Goal: Task Accomplishment & Management: Manage account settings

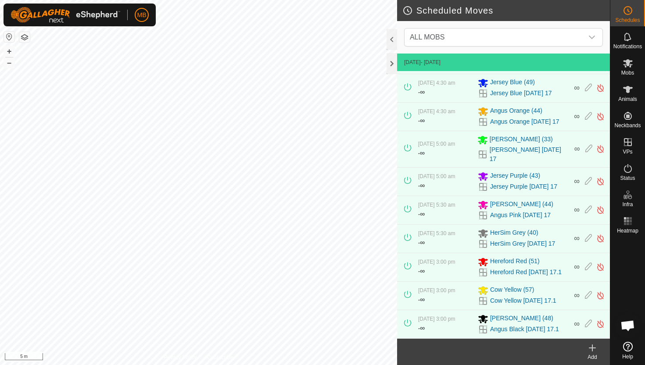
scroll to position [73, 0]
click at [10, 61] on button "–" at bounding box center [9, 62] width 11 height 11
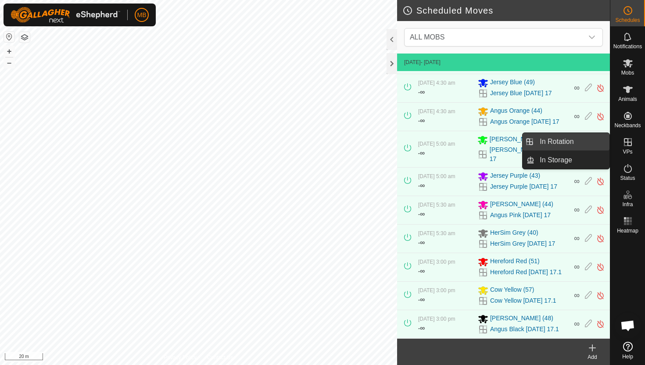
click at [577, 142] on link "In Rotation" at bounding box center [571, 142] width 75 height 18
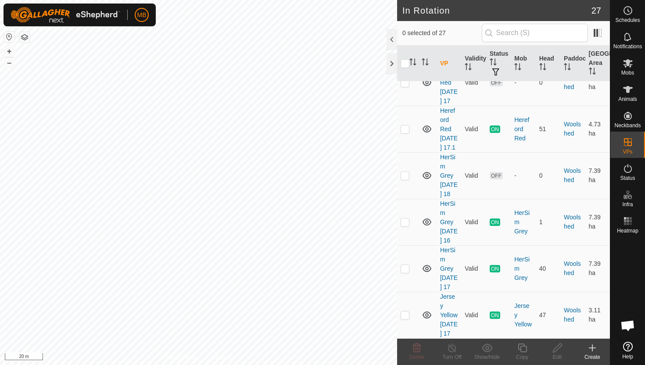
scroll to position [1222, 0]
click at [407, 311] on p-checkbox at bounding box center [404, 314] width 9 height 7
checkbox input "true"
click at [520, 347] on icon at bounding box center [522, 347] width 9 height 9
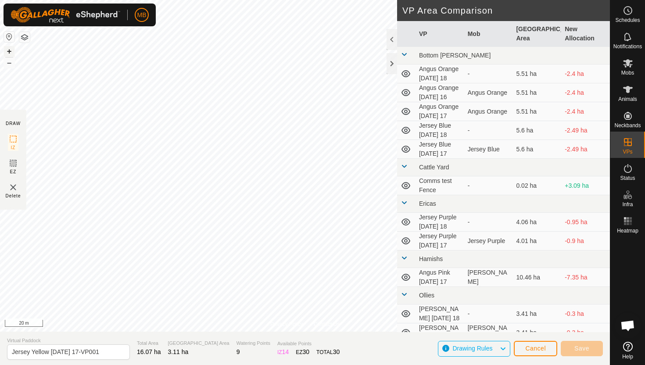
click at [7, 50] on button "+" at bounding box center [9, 51] width 11 height 11
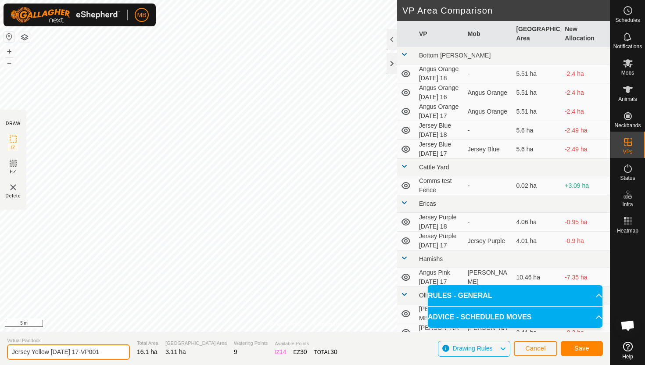
click at [110, 353] on input "Jersey Yellow [DATE] 17-VP001" at bounding box center [68, 351] width 123 height 15
type input "Jersey Yellow [DATE] 18"
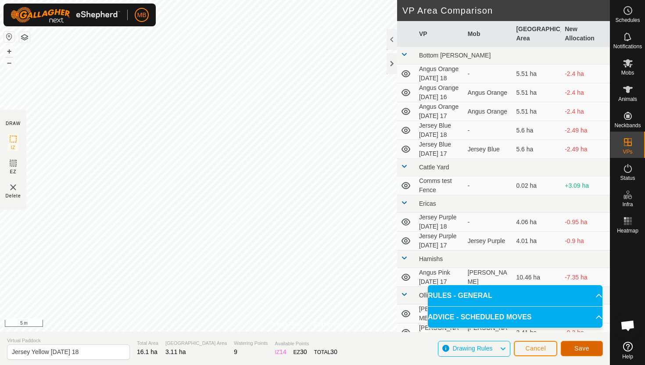
click at [577, 347] on span "Save" at bounding box center [581, 348] width 15 height 7
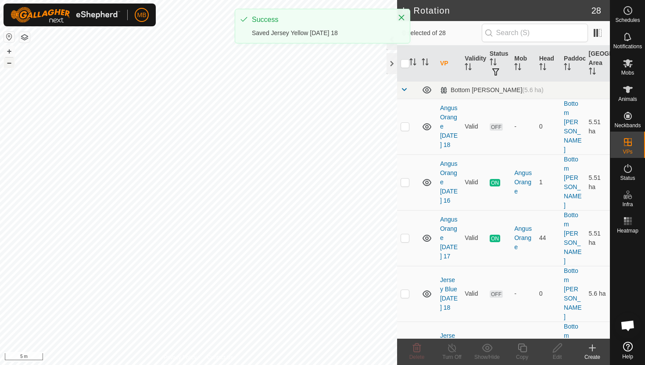
click at [10, 65] on button "–" at bounding box center [9, 62] width 11 height 11
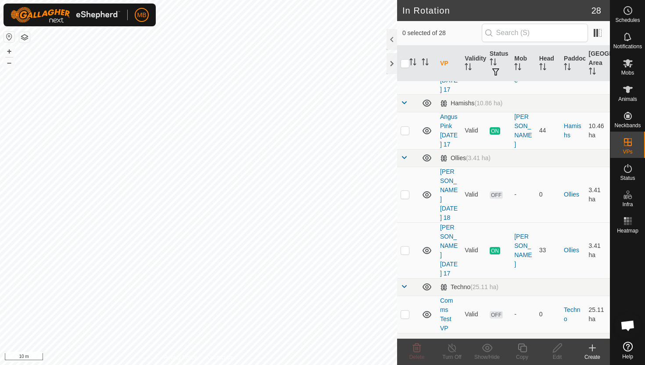
scroll to position [468, 0]
click at [405, 125] on p-checkbox at bounding box center [404, 128] width 9 height 7
checkbox input "true"
click at [522, 349] on icon at bounding box center [522, 348] width 11 height 11
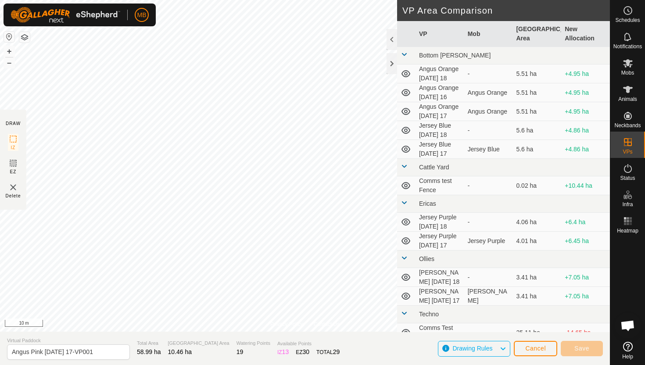
click at [151, 332] on div "Privacy Policy Contact Us Type: Inclusion Zone undefined Animal + – ⇧ i 10 m DR…" at bounding box center [305, 182] width 610 height 365
click at [8, 63] on button "–" at bounding box center [9, 62] width 11 height 11
click at [10, 50] on button "+" at bounding box center [9, 51] width 11 height 11
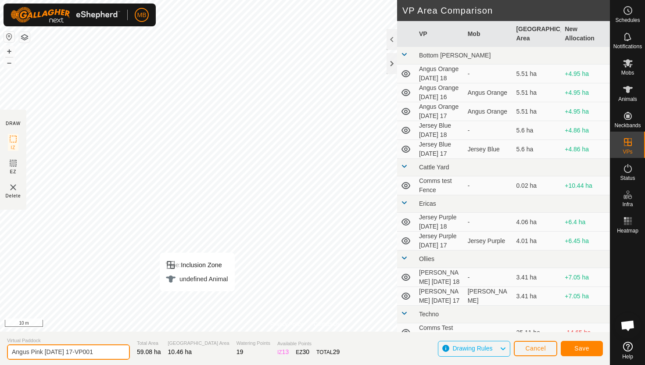
click at [109, 351] on input "Angus Pink [DATE] 17-VP001" at bounding box center [68, 351] width 123 height 15
type input "Angus Pink [DATE] 18"
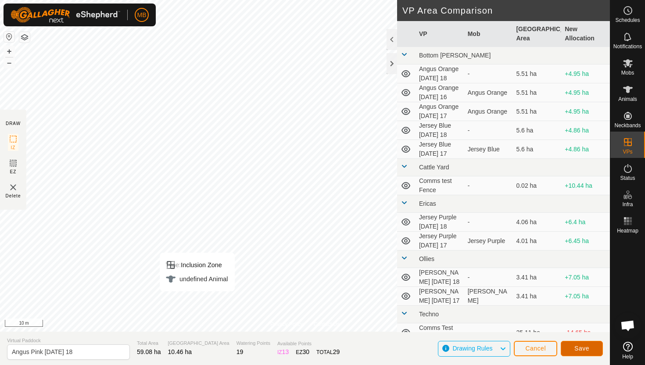
click at [586, 349] on span "Save" at bounding box center [581, 348] width 15 height 7
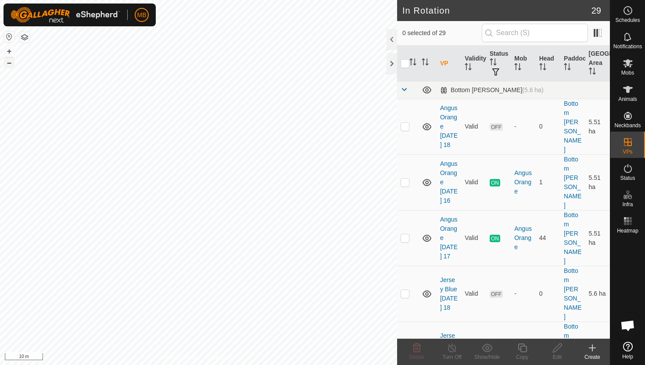
click at [11, 62] on button "–" at bounding box center [9, 62] width 11 height 11
click at [8, 65] on button "–" at bounding box center [9, 62] width 11 height 11
click at [627, 63] on icon at bounding box center [628, 63] width 10 height 8
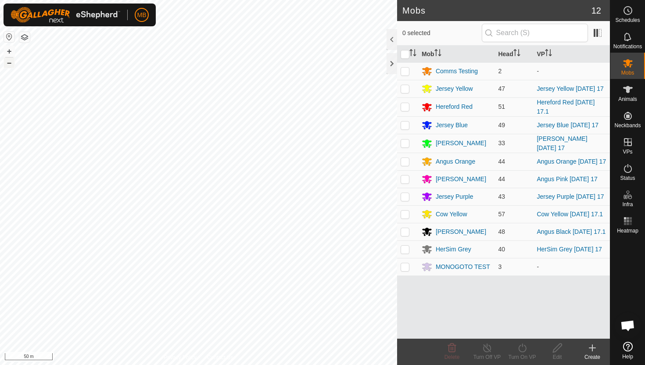
click at [9, 63] on button "–" at bounding box center [9, 62] width 11 height 11
click at [405, 92] on p-checkbox at bounding box center [404, 88] width 9 height 7
checkbox input "true"
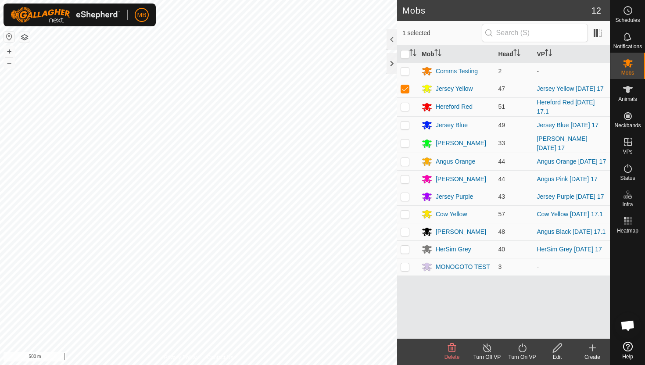
click at [521, 347] on icon at bounding box center [522, 348] width 11 height 11
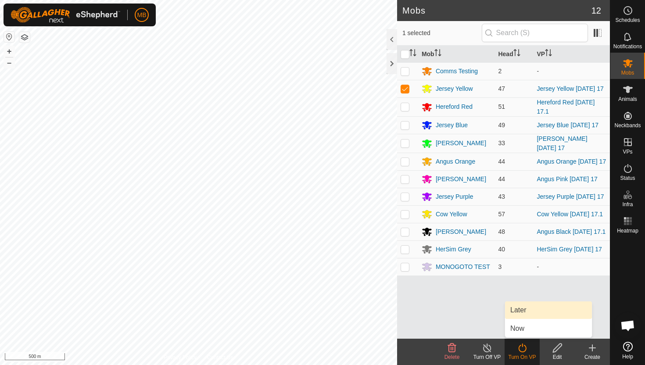
click at [520, 309] on link "Later" at bounding box center [548, 310] width 87 height 18
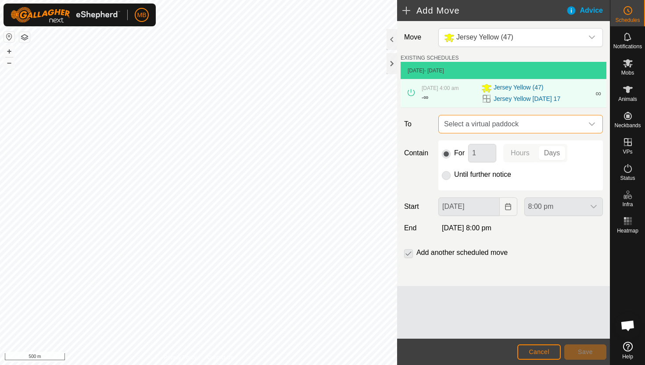
click at [578, 123] on span "Select a virtual paddock" at bounding box center [511, 124] width 143 height 18
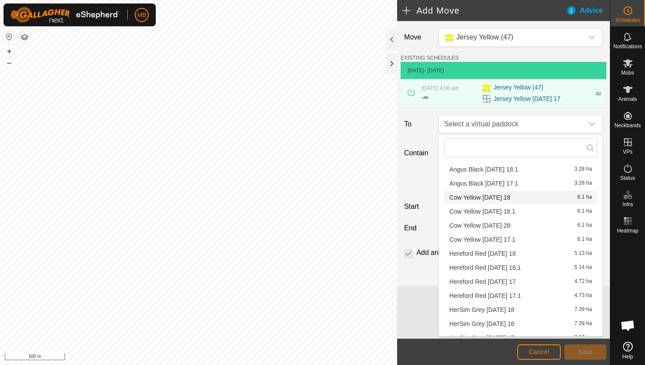
scroll to position [54, 0]
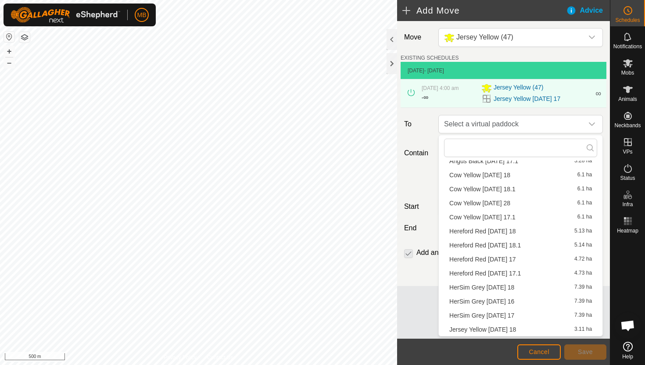
click at [503, 327] on li "Jersey Yellow [DATE] 18 3.11 ha" at bounding box center [520, 329] width 153 height 13
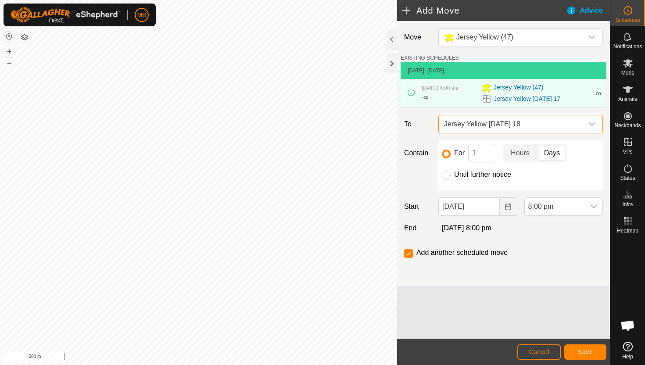
click at [479, 175] on label "Until further notice" at bounding box center [482, 174] width 57 height 7
click at [450, 175] on input "Until further notice" at bounding box center [446, 175] width 9 height 9
radio input "true"
checkbox input "false"
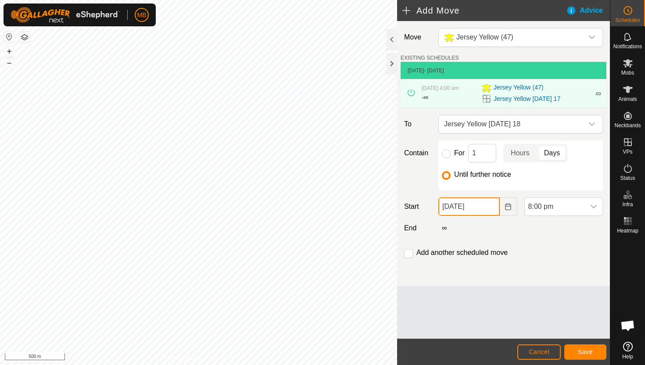
click at [488, 207] on input "[DATE]" at bounding box center [468, 206] width 61 height 18
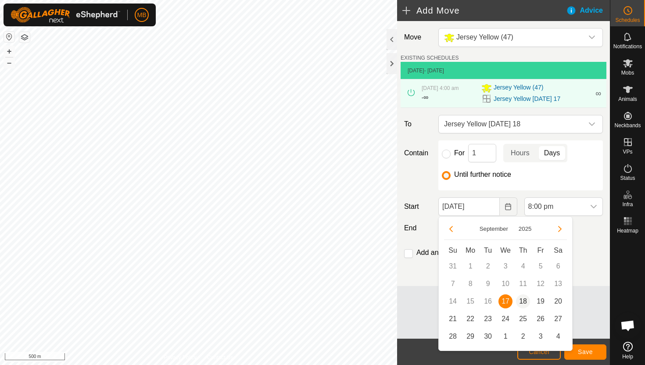
click at [526, 303] on span "18" at bounding box center [523, 301] width 14 height 14
type input "[DATE]"
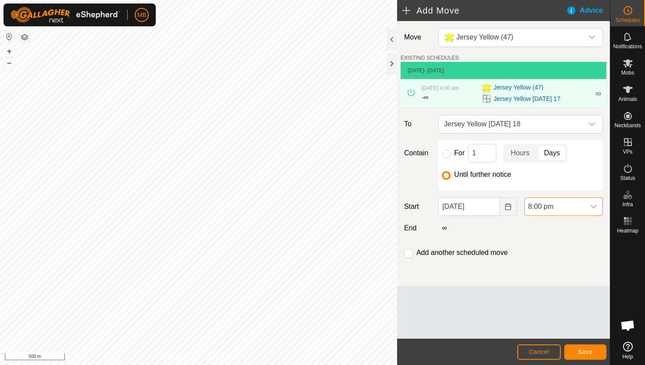
click at [570, 207] on span "8:00 pm" at bounding box center [555, 207] width 60 height 18
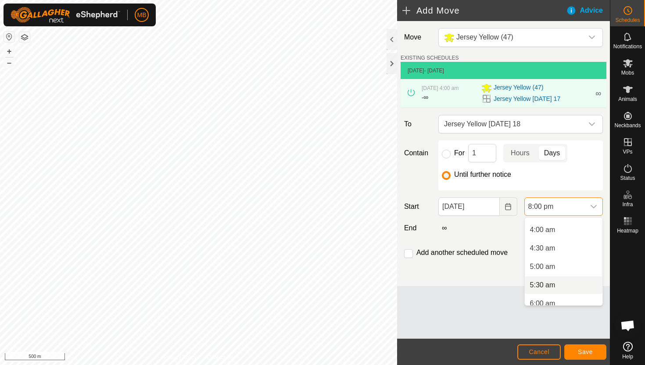
scroll to position [139, 0]
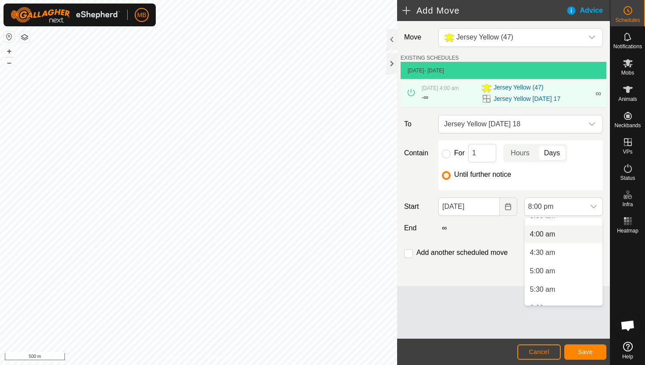
click at [571, 234] on li "4:00 am" at bounding box center [564, 234] width 78 height 18
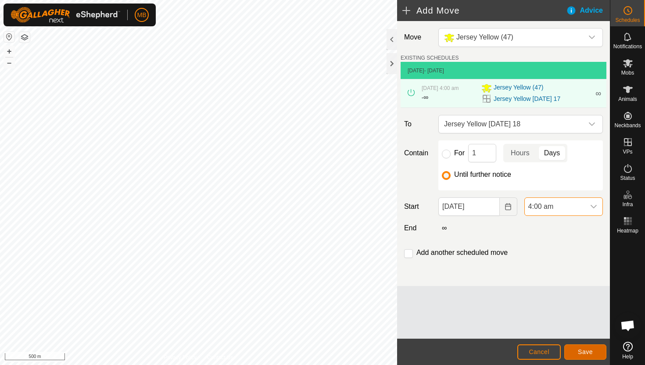
click at [590, 353] on span "Save" at bounding box center [585, 351] width 15 height 7
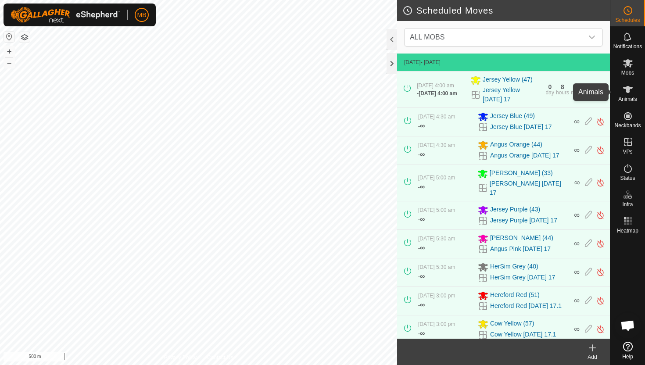
click at [628, 89] on icon at bounding box center [628, 89] width 10 height 7
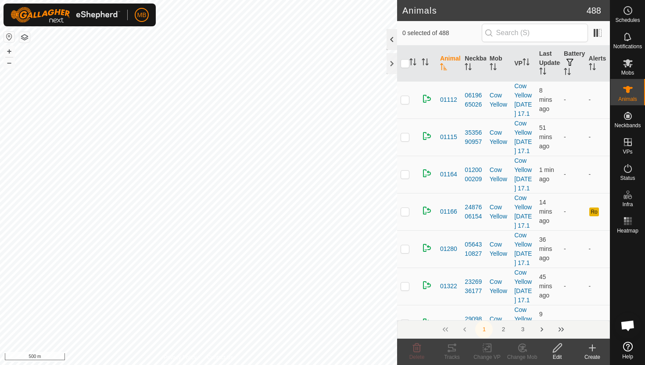
click at [393, 35] on div at bounding box center [391, 39] width 11 height 21
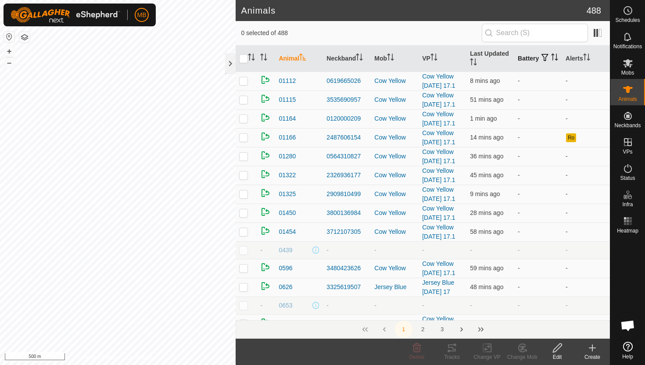
click at [552, 61] on icon "Activate to sort" at bounding box center [552, 57] width 1 height 7
click at [551, 61] on icon "Activate to sort" at bounding box center [554, 57] width 7 height 7
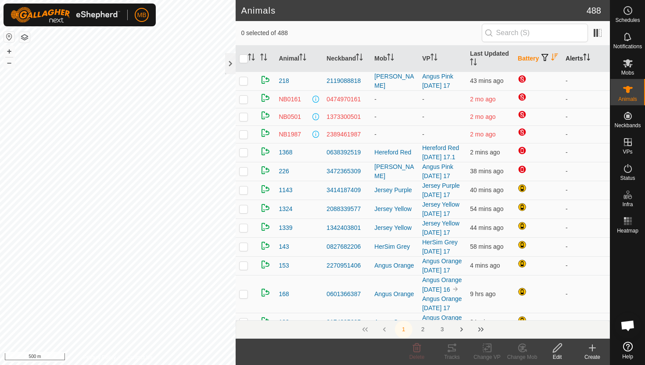
click at [583, 56] on th "Alerts" at bounding box center [586, 59] width 48 height 26
click at [583, 57] on th "Alerts" at bounding box center [586, 59] width 48 height 26
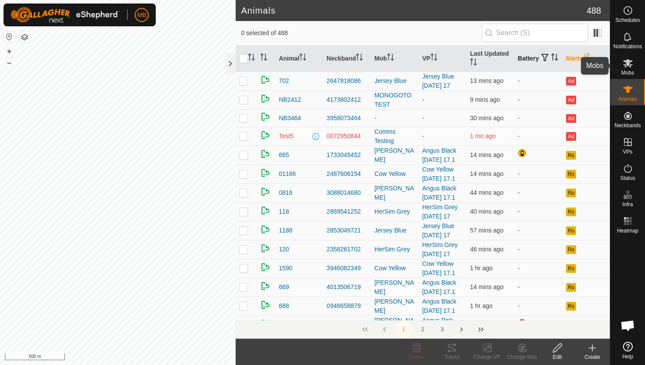
click at [630, 65] on icon at bounding box center [628, 63] width 10 height 8
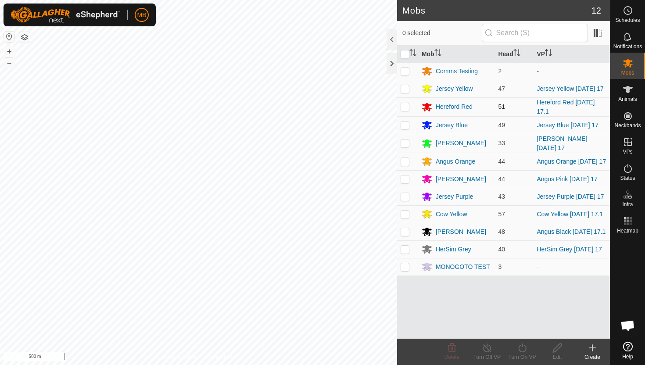
click at [405, 110] on p-checkbox at bounding box center [404, 106] width 9 height 7
checkbox input "true"
click at [523, 348] on icon at bounding box center [522, 348] width 11 height 11
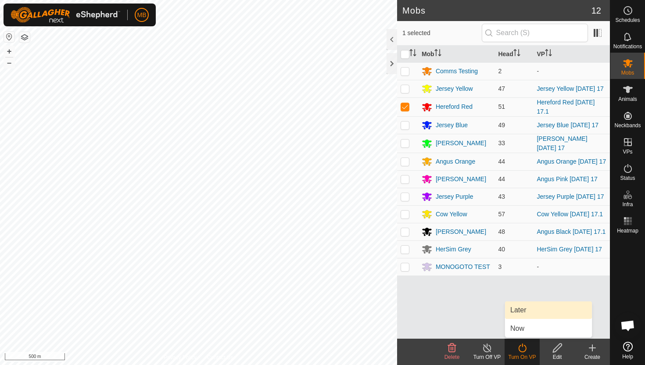
click at [523, 312] on link "Later" at bounding box center [548, 310] width 87 height 18
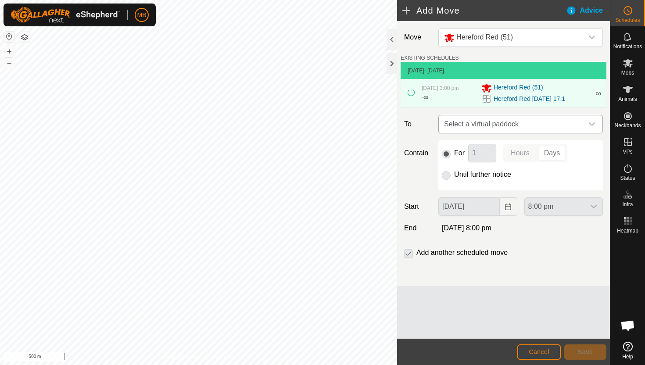
click at [588, 122] on icon "dropdown trigger" at bounding box center [591, 124] width 7 height 7
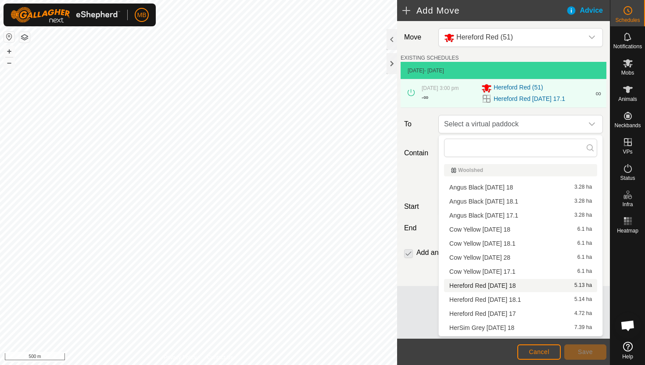
click at [511, 285] on li "Hereford Red Thursday 18 5.13 ha" at bounding box center [520, 285] width 153 height 13
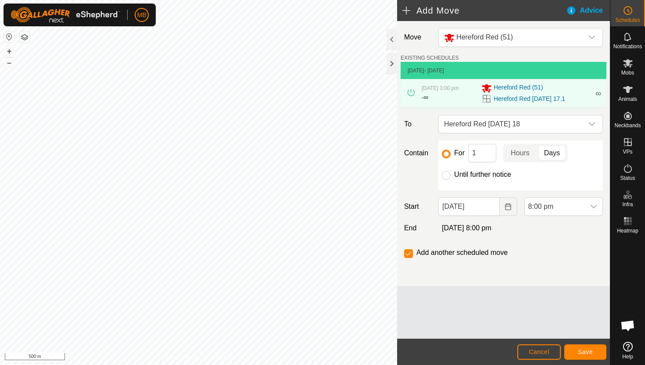
click at [461, 173] on label "Until further notice" at bounding box center [482, 174] width 57 height 7
click at [450, 173] on input "Until further notice" at bounding box center [446, 175] width 9 height 9
radio input "true"
checkbox input "false"
click at [490, 210] on input "[DATE]" at bounding box center [468, 206] width 61 height 18
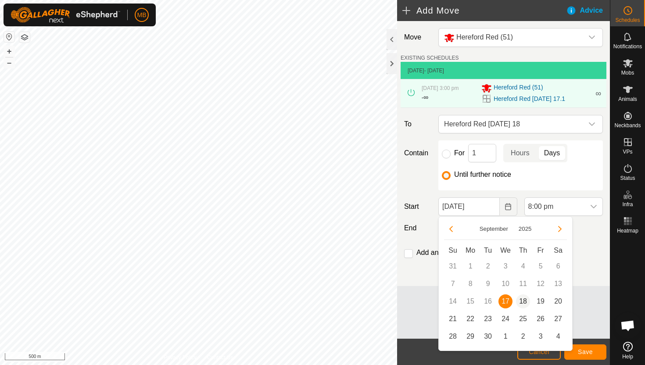
click at [523, 297] on span "18" at bounding box center [523, 301] width 14 height 14
type input "[DATE]"
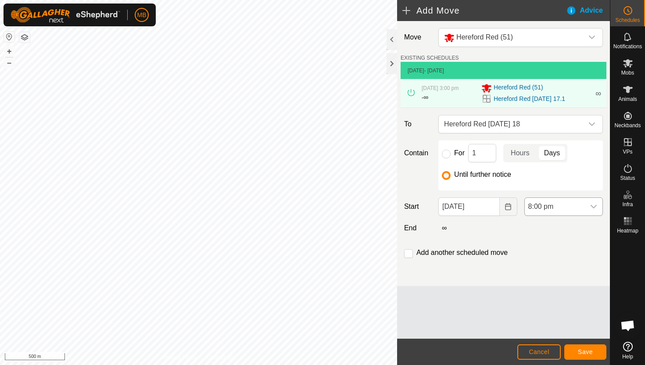
click at [577, 206] on span "8:00 pm" at bounding box center [555, 207] width 60 height 18
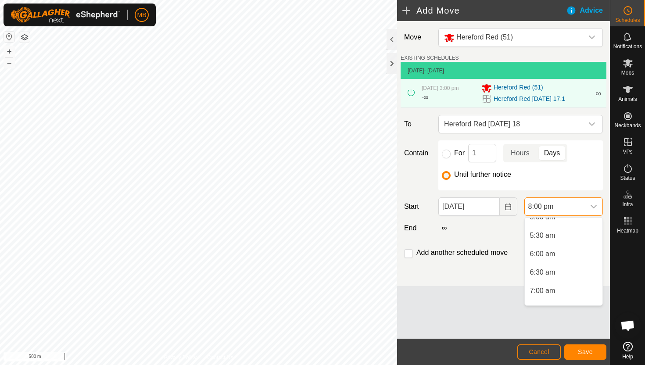
scroll to position [189, 0]
click at [574, 243] on li "5:30 am" at bounding box center [564, 241] width 78 height 18
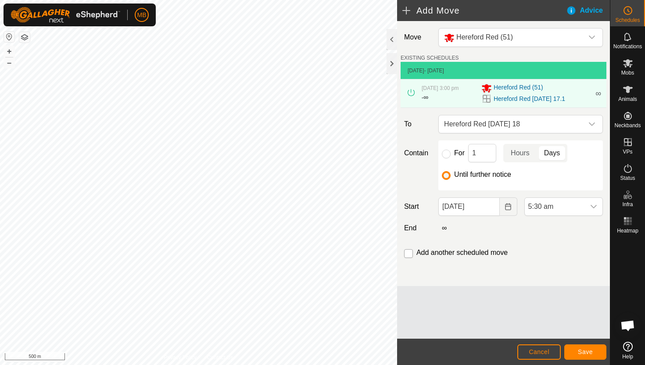
click at [411, 253] on input "checkbox" at bounding box center [408, 253] width 9 height 9
checkbox input "true"
click at [575, 351] on button "Save" at bounding box center [585, 351] width 42 height 15
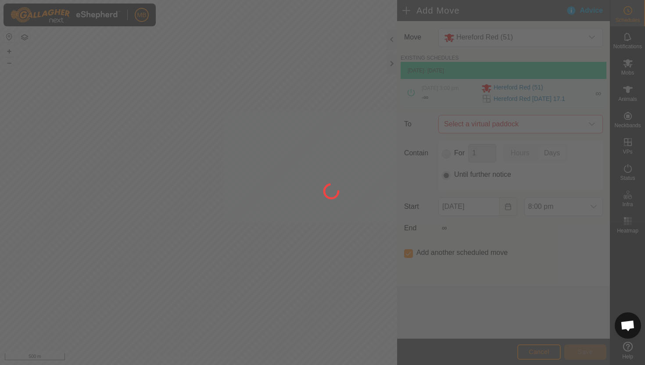
type input "[DATE]"
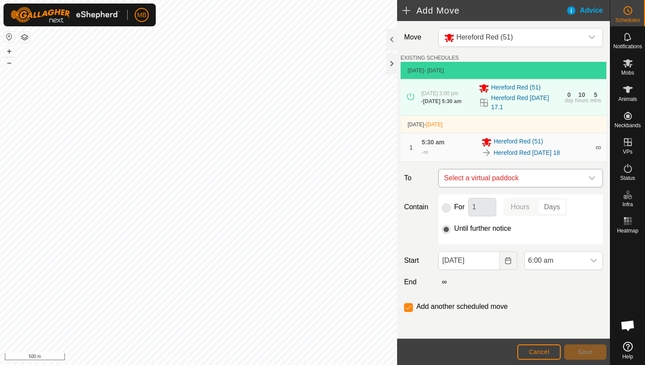
click at [589, 182] on icon "dropdown trigger" at bounding box center [591, 178] width 7 height 7
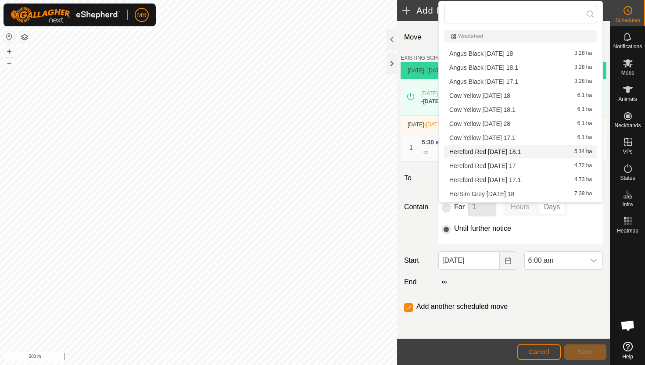
click at [547, 151] on li "Hereford Red Thursday 18.1 5.14 ha" at bounding box center [520, 151] width 153 height 13
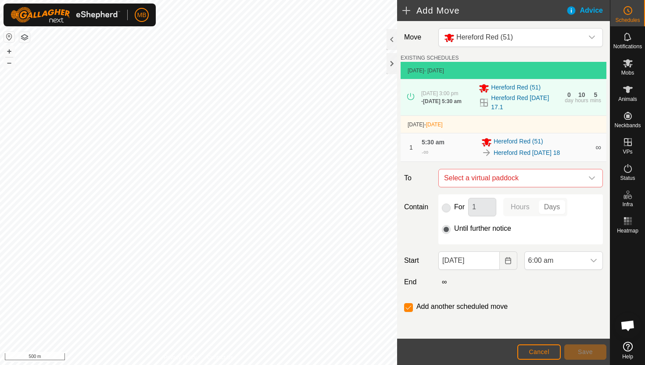
checkbox input "false"
click at [564, 265] on span "6:00 am" at bounding box center [555, 261] width 60 height 18
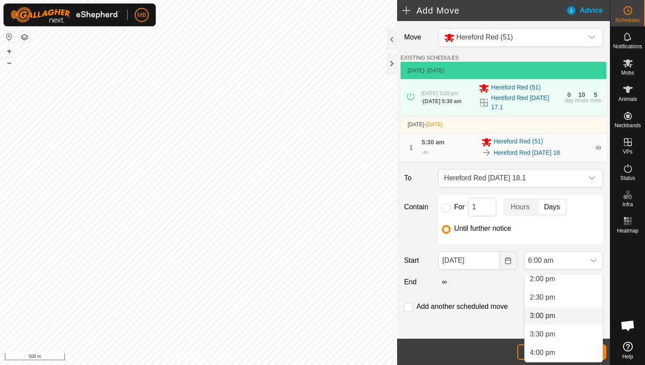
click at [568, 315] on li "3:00 pm" at bounding box center [564, 316] width 78 height 18
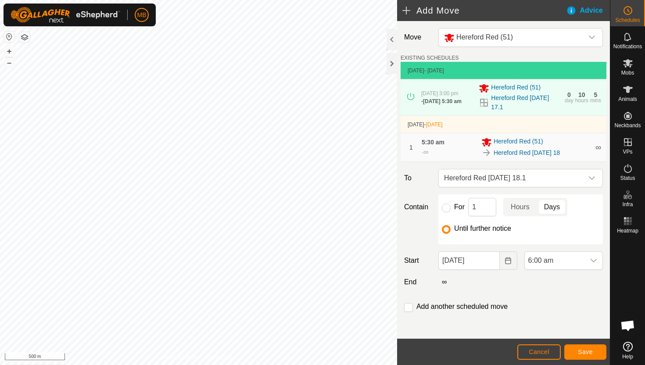
scroll to position [221, 0]
click at [586, 354] on span "Save" at bounding box center [585, 351] width 15 height 7
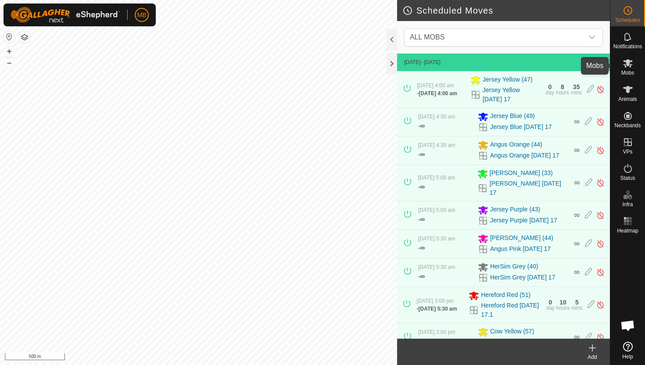
click at [630, 61] on icon at bounding box center [628, 63] width 10 height 8
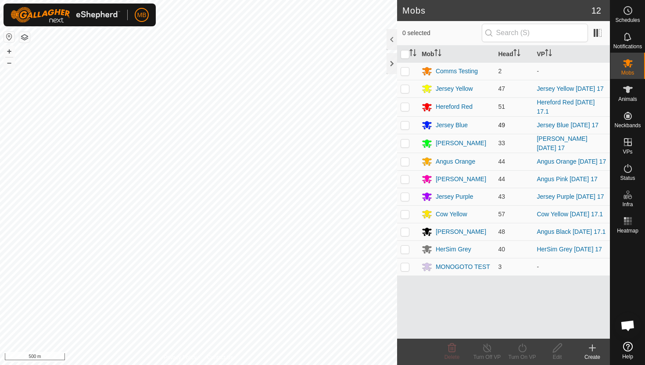
click at [404, 126] on p-checkbox at bounding box center [404, 125] width 9 height 7
checkbox input "true"
click at [522, 345] on icon at bounding box center [522, 347] width 8 height 9
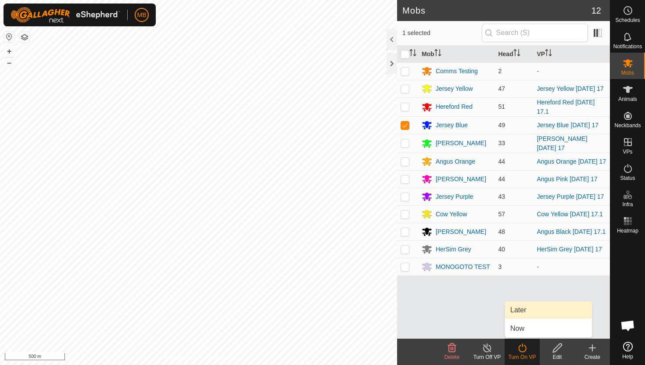
click at [524, 307] on link "Later" at bounding box center [548, 310] width 87 height 18
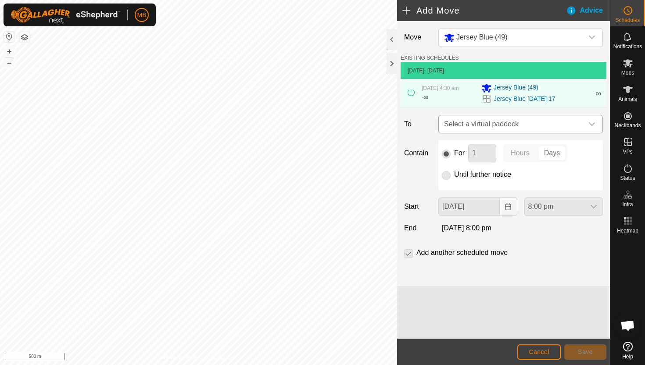
click at [588, 125] on icon "dropdown trigger" at bounding box center [591, 124] width 7 height 7
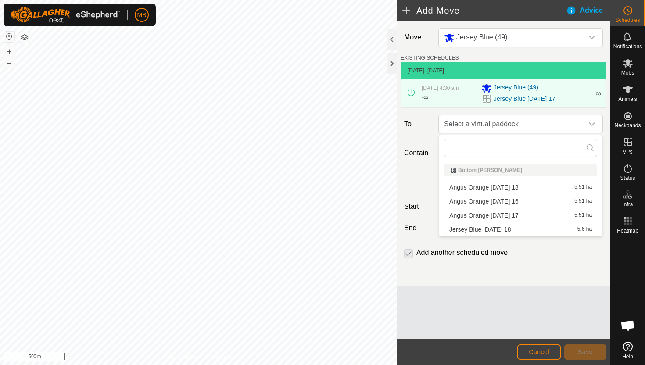
click at [522, 227] on li "Jersey Blue Thursday 18 5.6 ha" at bounding box center [520, 229] width 153 height 13
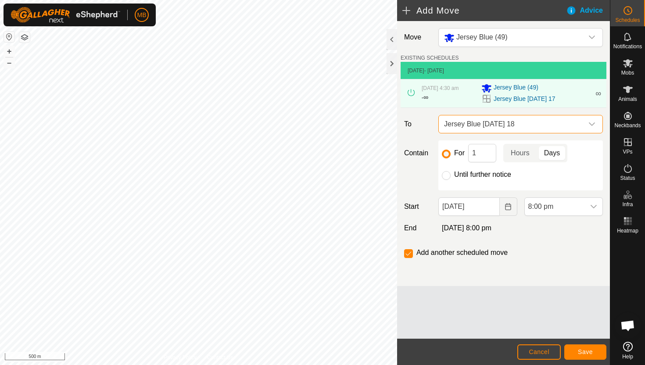
click at [469, 175] on label "Until further notice" at bounding box center [482, 174] width 57 height 7
click at [450, 175] on input "Until further notice" at bounding box center [446, 175] width 9 height 9
radio input "true"
checkbox input "false"
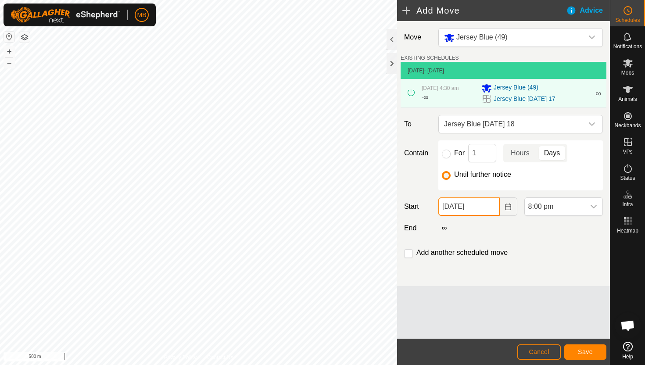
click at [489, 208] on input "[DATE]" at bounding box center [468, 206] width 61 height 18
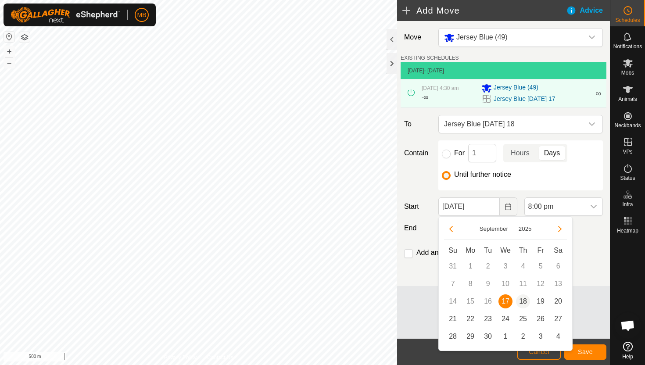
click at [522, 299] on span "18" at bounding box center [523, 301] width 14 height 14
type input "[DATE]"
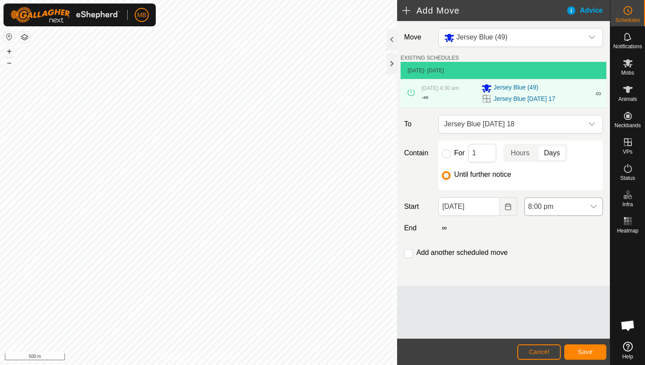
click at [572, 209] on span "8:00 pm" at bounding box center [555, 207] width 60 height 18
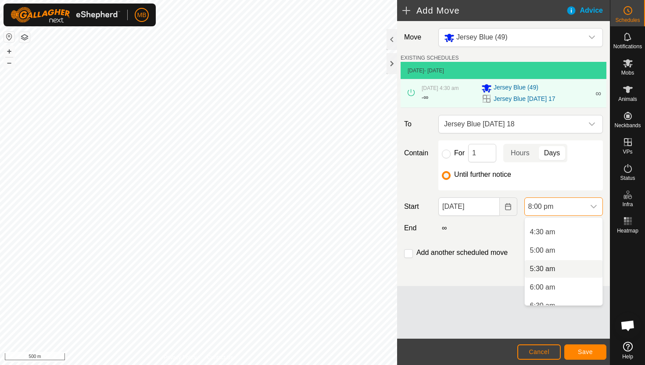
scroll to position [147, 0]
click at [569, 245] on li "4:30 am" at bounding box center [564, 246] width 78 height 18
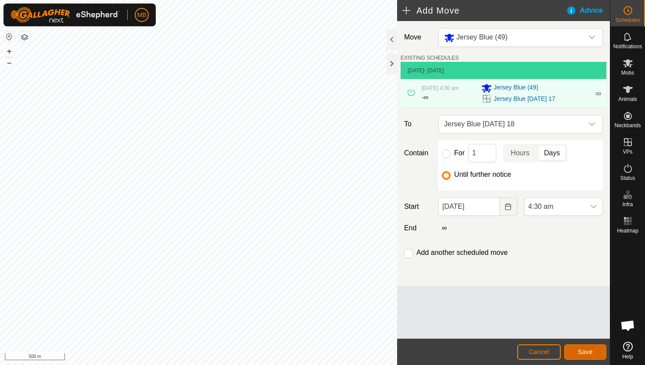
click at [584, 349] on span "Save" at bounding box center [585, 351] width 15 height 7
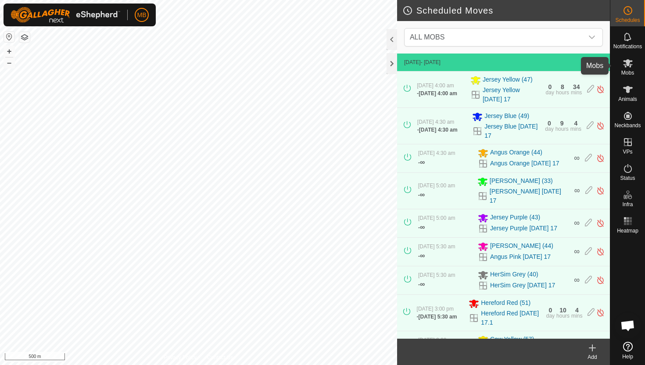
click at [627, 63] on icon at bounding box center [628, 63] width 10 height 8
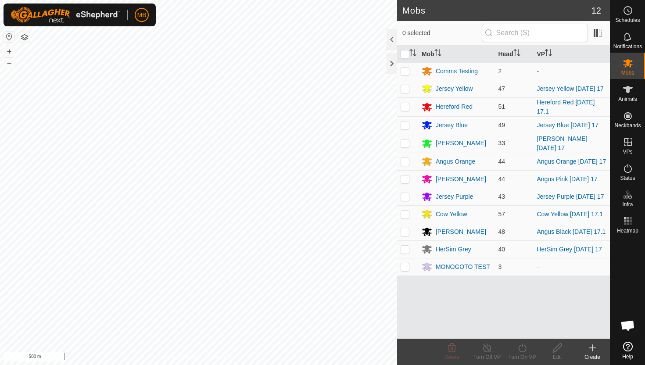
click at [404, 146] on p-checkbox at bounding box center [404, 142] width 9 height 7
checkbox input "true"
click at [522, 347] on icon at bounding box center [522, 348] width 11 height 11
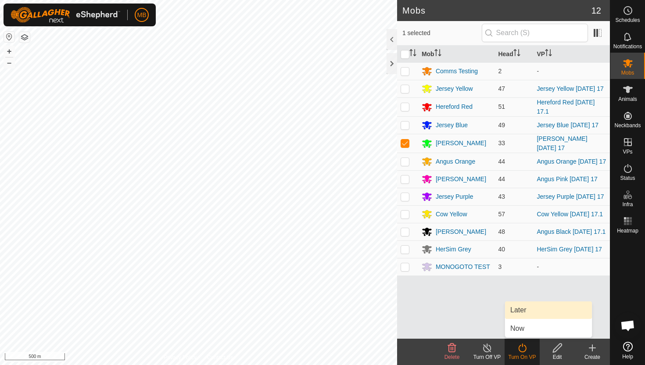
click at [524, 310] on link "Later" at bounding box center [548, 310] width 87 height 18
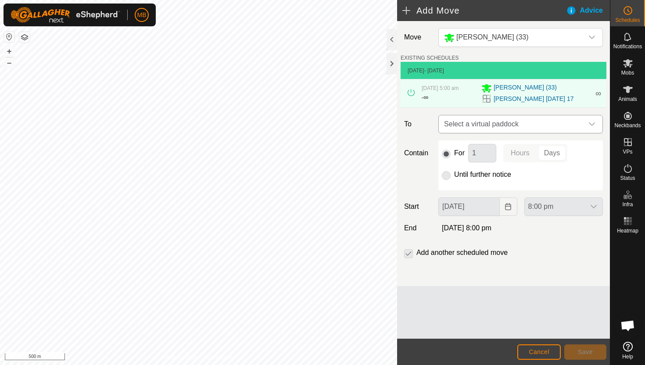
click at [587, 123] on div "dropdown trigger" at bounding box center [592, 124] width 18 height 18
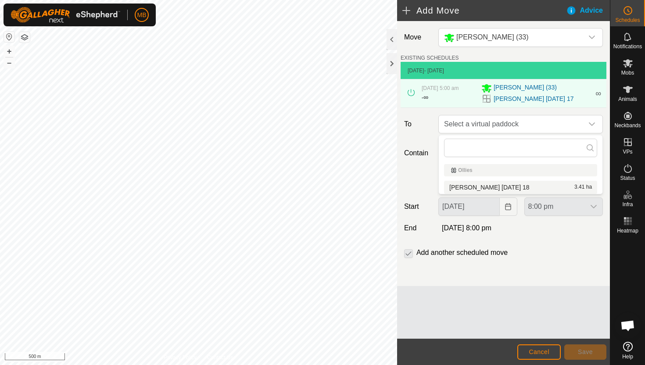
click at [522, 189] on li "Angus Green Thursday 18 3.41 ha" at bounding box center [520, 187] width 153 height 13
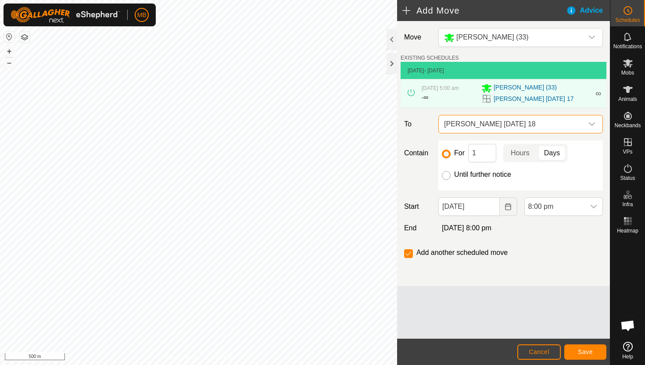
click at [447, 176] on input "Until further notice" at bounding box center [446, 175] width 9 height 9
radio input "true"
checkbox input "false"
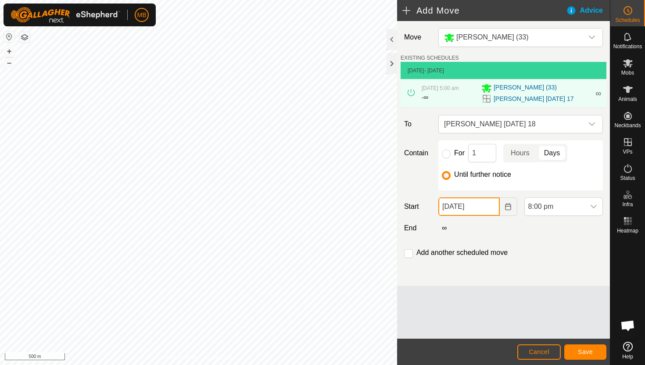
click at [489, 206] on input "[DATE]" at bounding box center [468, 206] width 61 height 18
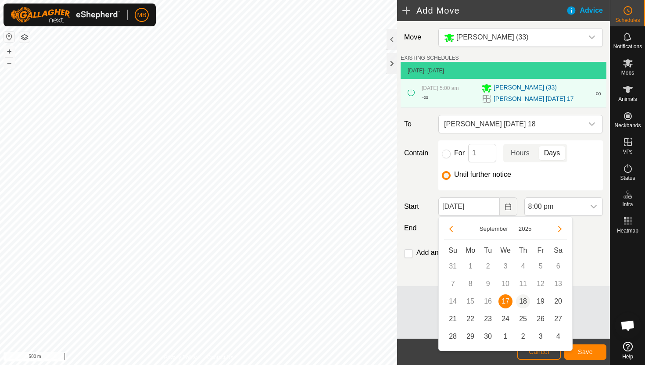
click at [524, 301] on span "18" at bounding box center [523, 301] width 14 height 14
type input "[DATE]"
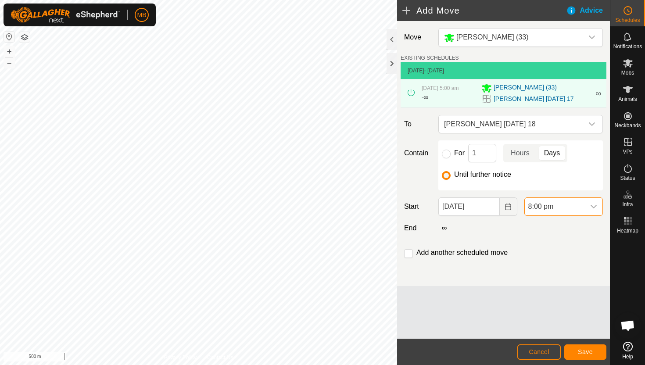
click at [583, 203] on span "8:00 pm" at bounding box center [555, 207] width 60 height 18
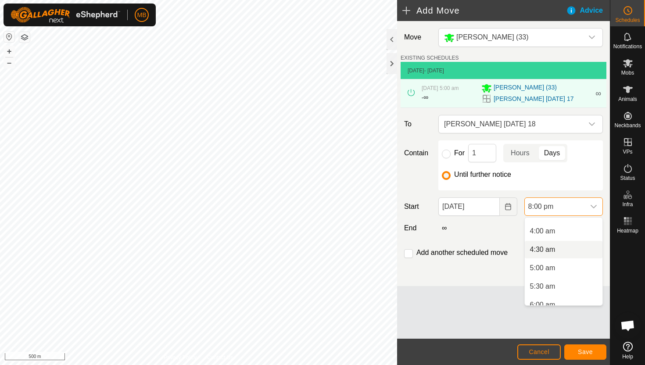
scroll to position [141, 0]
click at [558, 267] on li "5:00 am" at bounding box center [564, 270] width 78 height 18
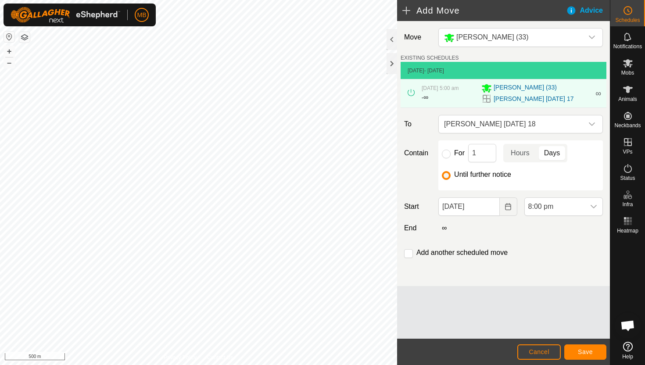
scroll to position [667, 0]
click at [584, 351] on span "Save" at bounding box center [585, 351] width 15 height 7
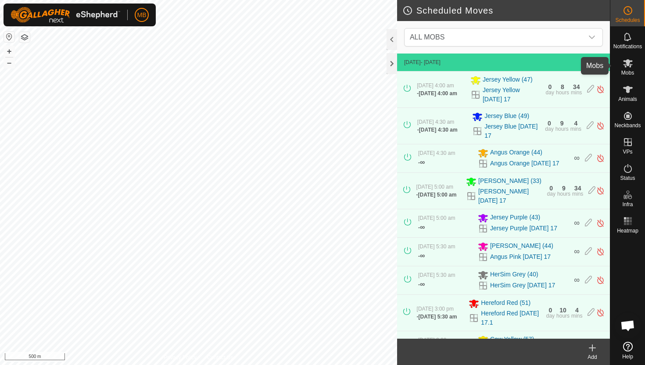
click at [628, 66] on icon at bounding box center [627, 63] width 11 height 11
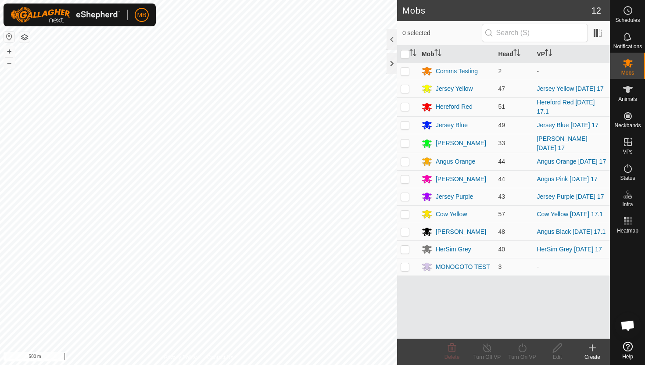
click at [403, 164] on p-checkbox at bounding box center [404, 161] width 9 height 7
checkbox input "true"
click at [524, 347] on icon at bounding box center [522, 348] width 11 height 11
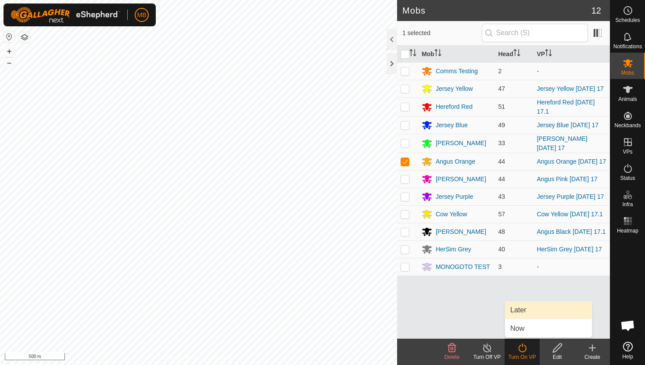
click at [530, 310] on link "Later" at bounding box center [548, 310] width 87 height 18
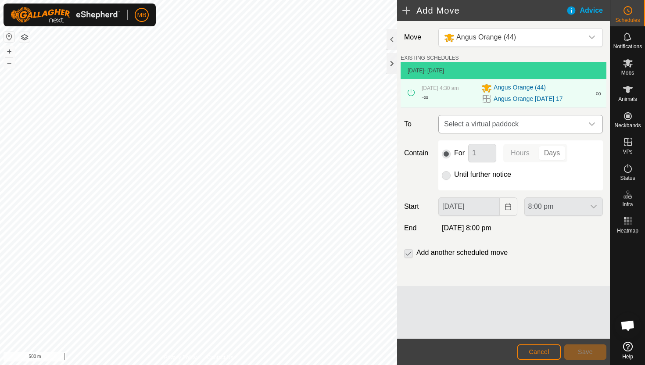
click at [593, 124] on icon "dropdown trigger" at bounding box center [592, 124] width 6 height 4
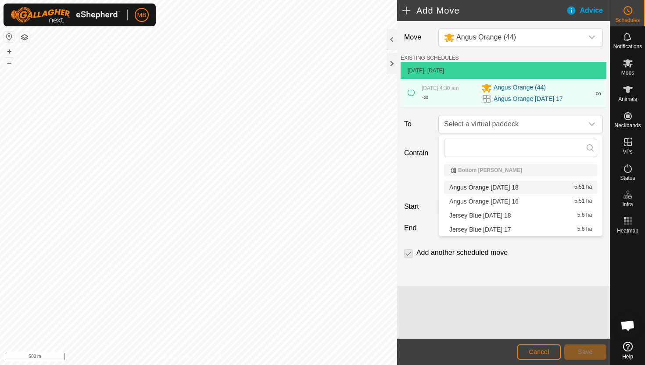
click at [538, 189] on li "Angus Orange Thursday 18 5.51 ha" at bounding box center [520, 187] width 153 height 13
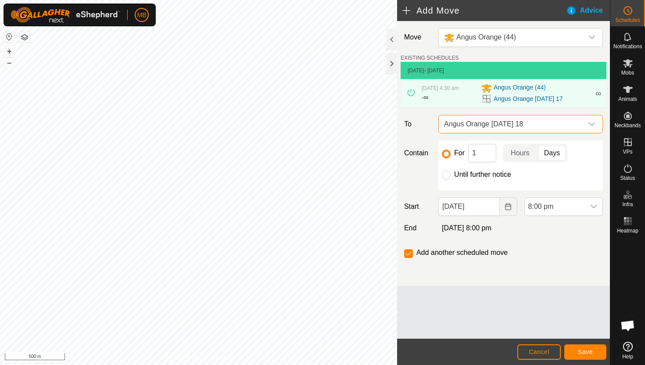
click at [492, 173] on label "Until further notice" at bounding box center [482, 174] width 57 height 7
click at [450, 173] on input "Until further notice" at bounding box center [446, 175] width 9 height 9
radio input "true"
checkbox input "false"
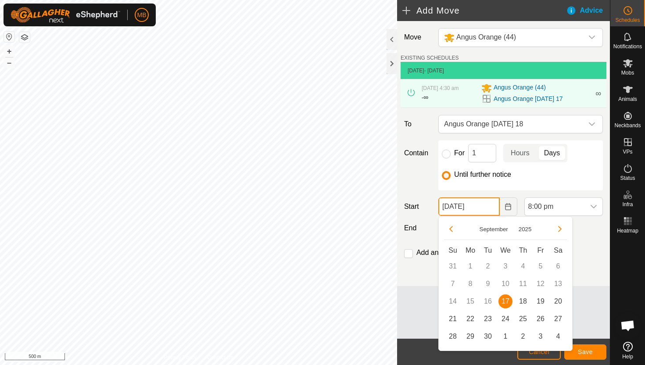
click at [489, 207] on input "[DATE]" at bounding box center [468, 206] width 61 height 18
click at [521, 297] on span "18" at bounding box center [523, 301] width 14 height 14
type input "[DATE]"
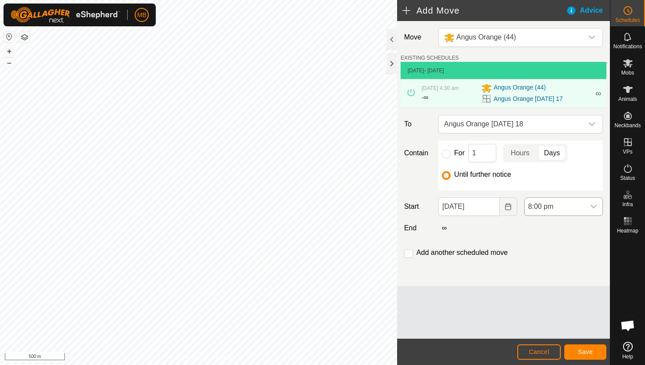
click at [581, 208] on span "8:00 pm" at bounding box center [555, 207] width 60 height 18
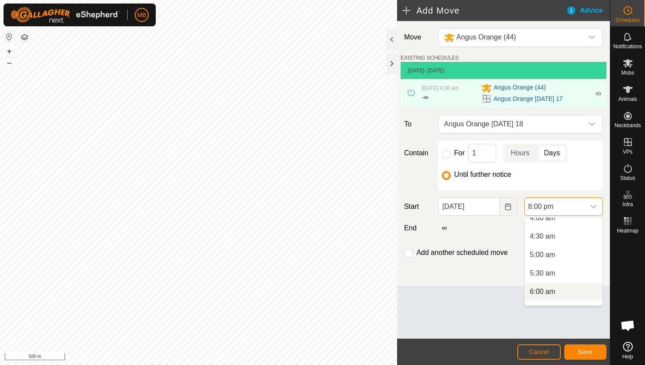
scroll to position [154, 0]
click at [572, 236] on li "4:30 am" at bounding box center [564, 239] width 78 height 18
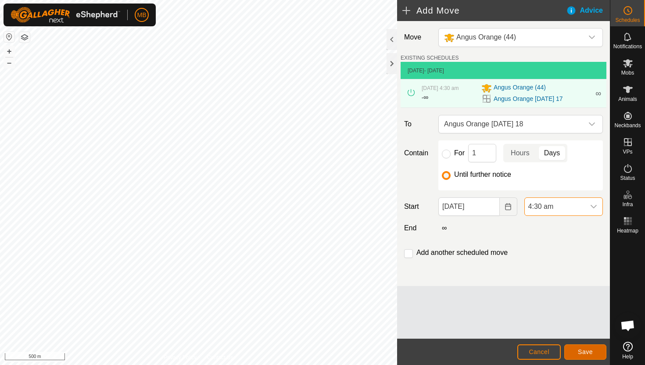
click at [590, 354] on span "Save" at bounding box center [585, 351] width 15 height 7
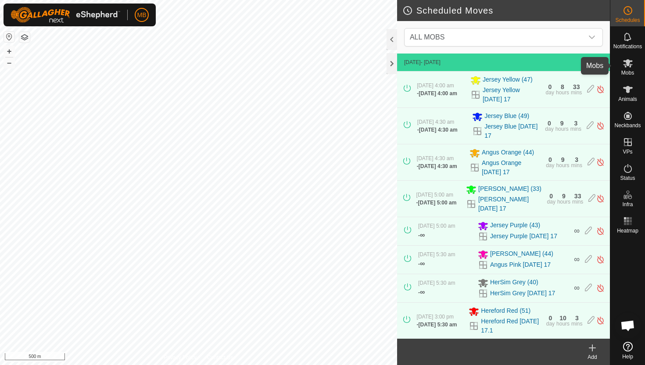
click at [626, 64] on icon at bounding box center [628, 63] width 10 height 8
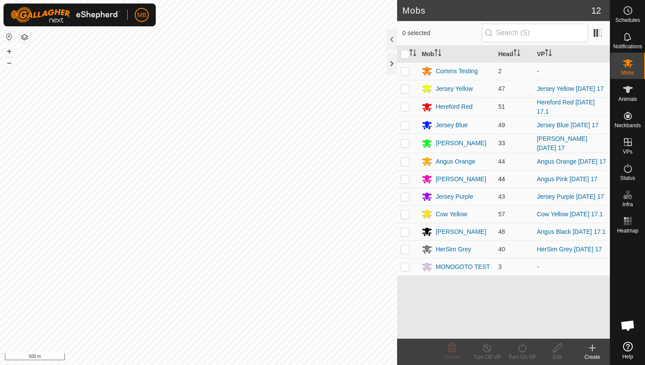
click at [405, 182] on p-checkbox at bounding box center [404, 178] width 9 height 7
checkbox input "true"
click at [522, 346] on icon at bounding box center [522, 347] width 8 height 9
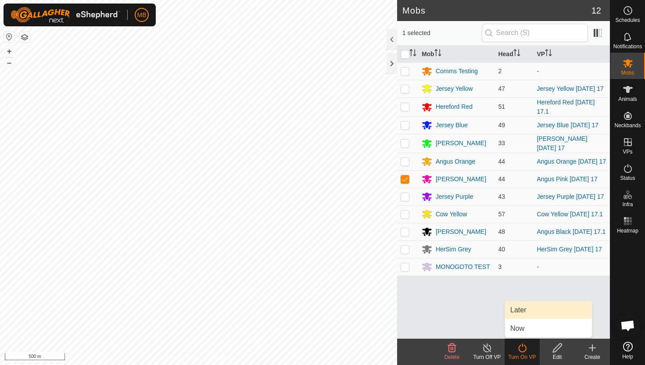
click at [526, 313] on link "Later" at bounding box center [548, 310] width 87 height 18
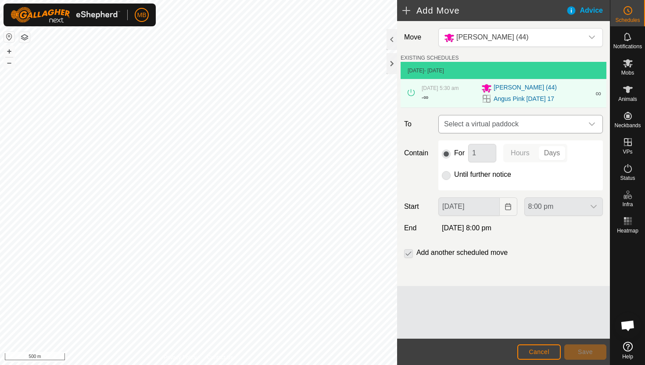
click at [591, 125] on icon "dropdown trigger" at bounding box center [592, 124] width 6 height 4
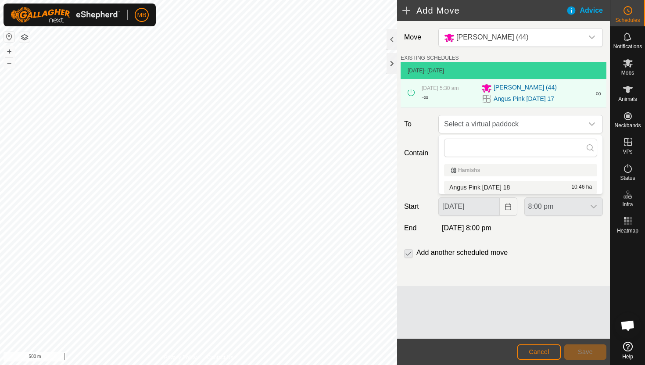
click at [506, 185] on li "Angus Pink Thursday 18 10.46 ha" at bounding box center [520, 187] width 153 height 13
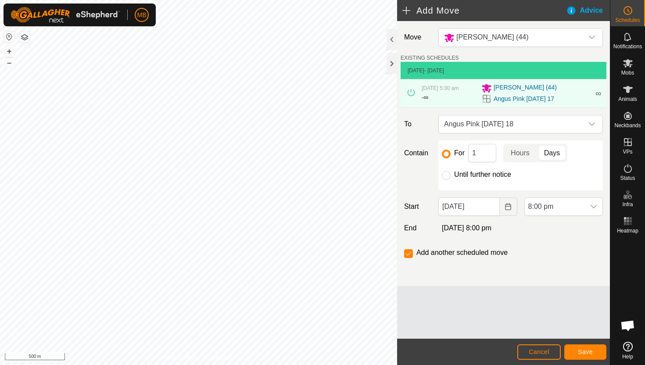
click at [486, 176] on label "Until further notice" at bounding box center [482, 174] width 57 height 7
click at [450, 176] on input "Until further notice" at bounding box center [446, 175] width 9 height 9
radio input "true"
checkbox input "false"
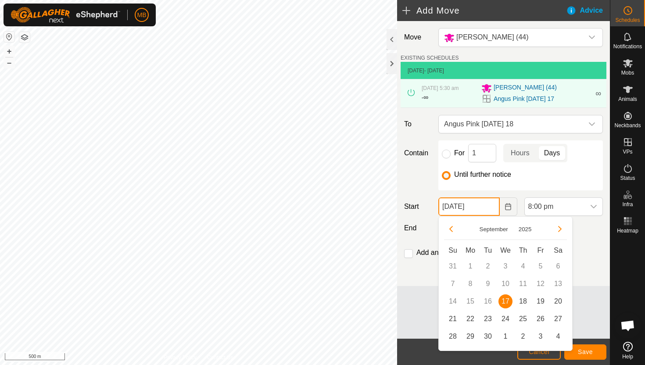
click at [489, 205] on input "[DATE]" at bounding box center [468, 206] width 61 height 18
click at [521, 298] on span "18" at bounding box center [523, 301] width 14 height 14
type input "[DATE]"
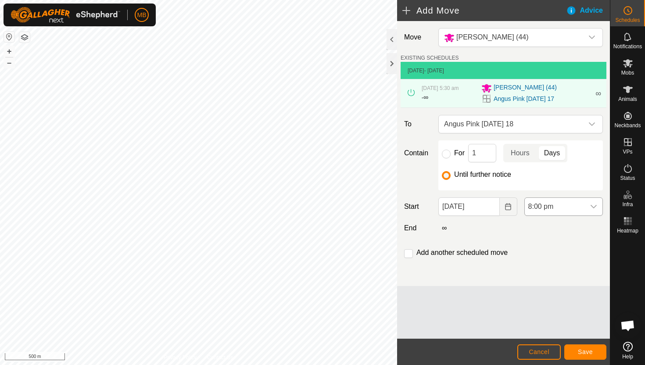
click at [572, 204] on span "8:00 pm" at bounding box center [555, 207] width 60 height 18
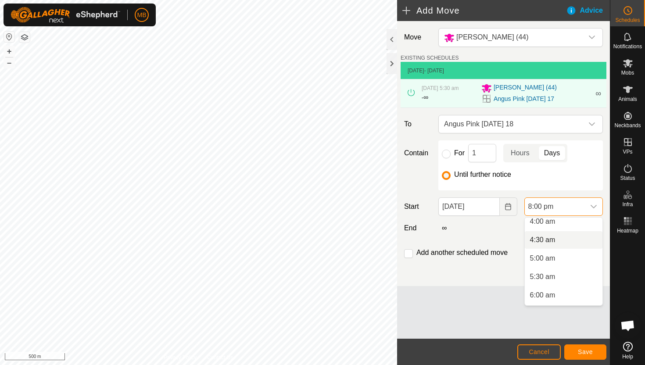
scroll to position [152, 0]
click at [565, 276] on li "5:30 am" at bounding box center [564, 277] width 78 height 18
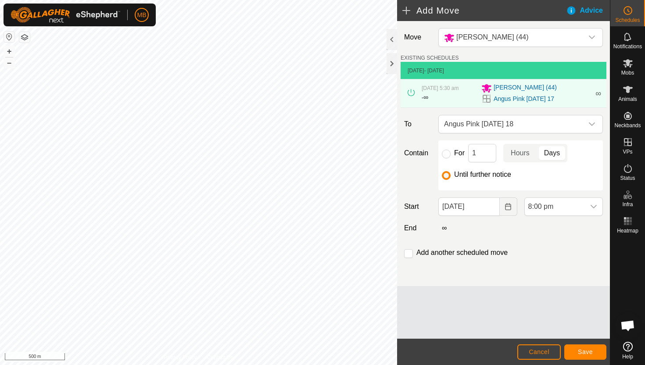
scroll to position [667, 0]
click at [598, 350] on button "Save" at bounding box center [585, 351] width 42 height 15
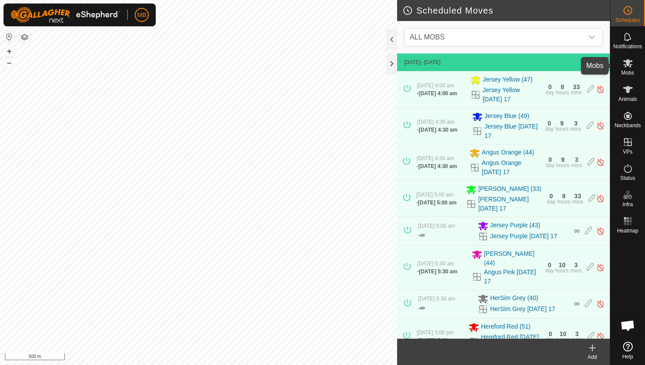
click at [628, 64] on icon at bounding box center [628, 63] width 10 height 8
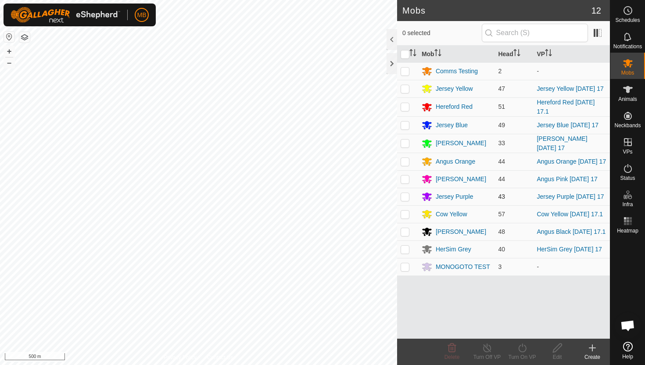
click at [407, 200] on p-checkbox at bounding box center [404, 196] width 9 height 7
checkbox input "true"
click at [524, 345] on icon at bounding box center [522, 347] width 8 height 9
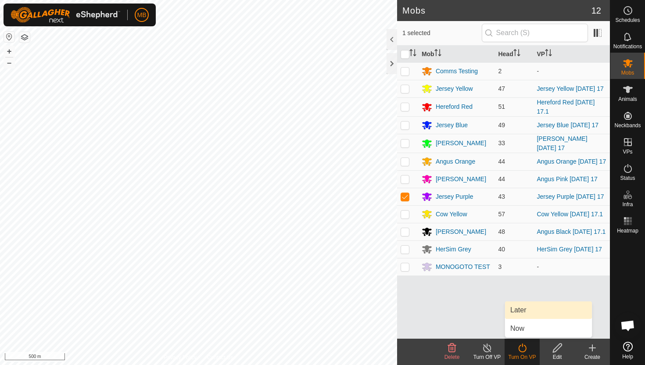
click at [533, 311] on link "Later" at bounding box center [548, 310] width 87 height 18
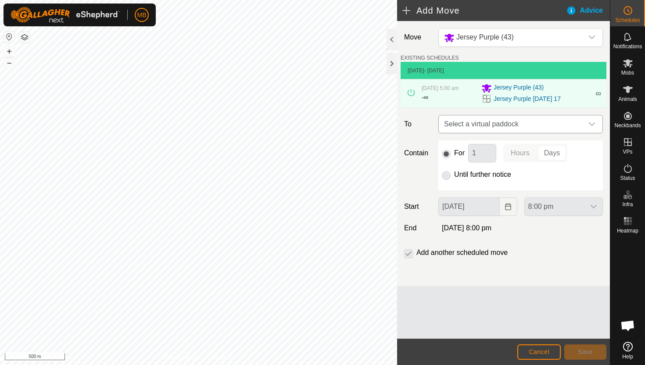
click at [592, 123] on icon "dropdown trigger" at bounding box center [591, 124] width 7 height 7
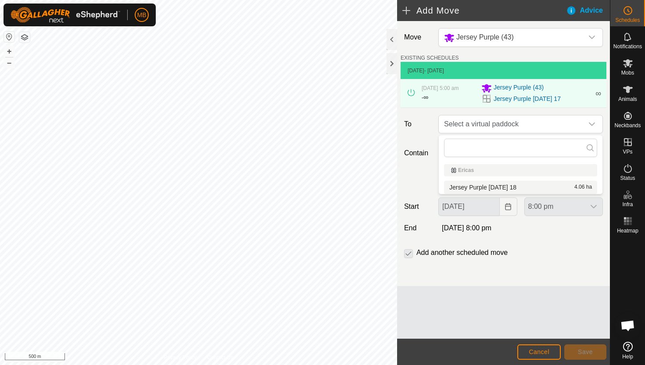
click at [529, 186] on li "Jersey Purple Thursday 18 4.06 ha" at bounding box center [520, 187] width 153 height 13
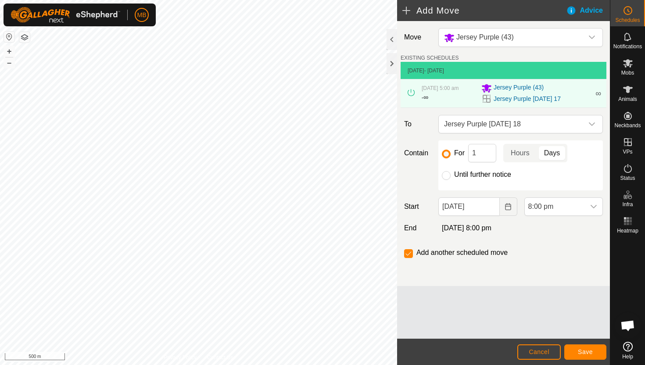
click at [474, 174] on label "Until further notice" at bounding box center [482, 174] width 57 height 7
click at [450, 174] on input "Until further notice" at bounding box center [446, 175] width 9 height 9
radio input "true"
checkbox input "false"
click at [489, 206] on input "[DATE]" at bounding box center [468, 206] width 61 height 18
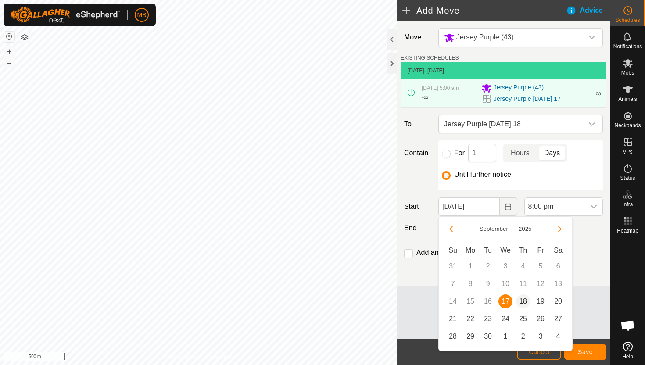
click at [521, 299] on span "18" at bounding box center [523, 301] width 14 height 14
type input "[DATE]"
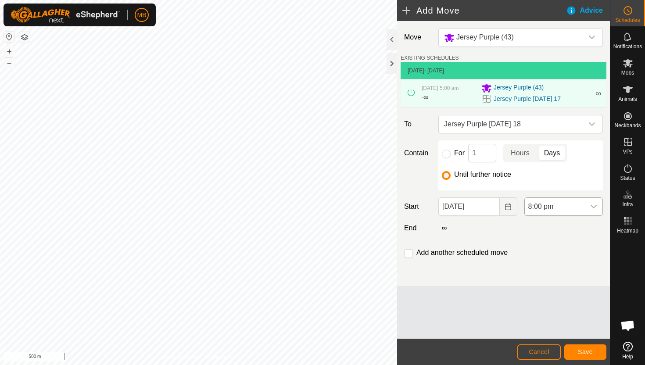
click at [578, 204] on span "8:00 pm" at bounding box center [555, 207] width 60 height 18
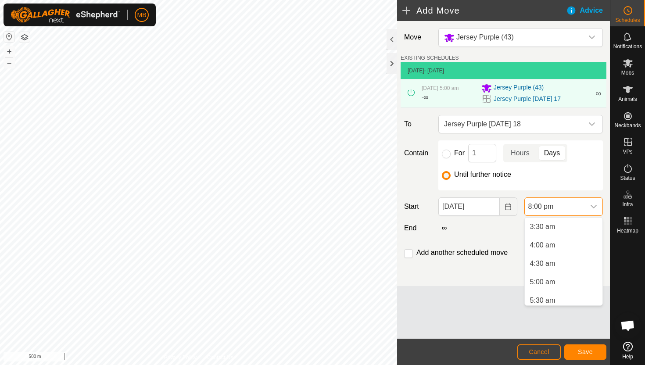
scroll to position [127, 0]
click at [562, 265] on li "4:30 am" at bounding box center [564, 266] width 78 height 18
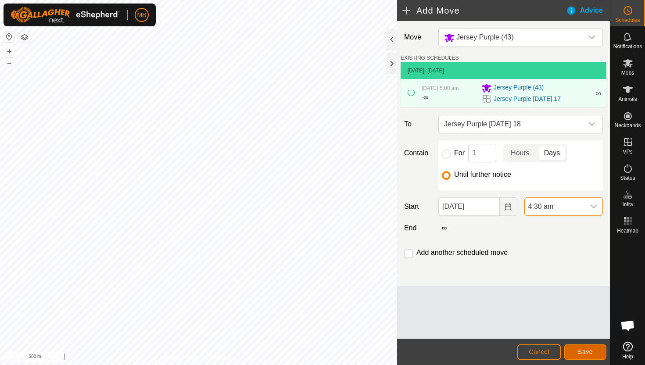
click at [588, 348] on span "Save" at bounding box center [585, 351] width 15 height 7
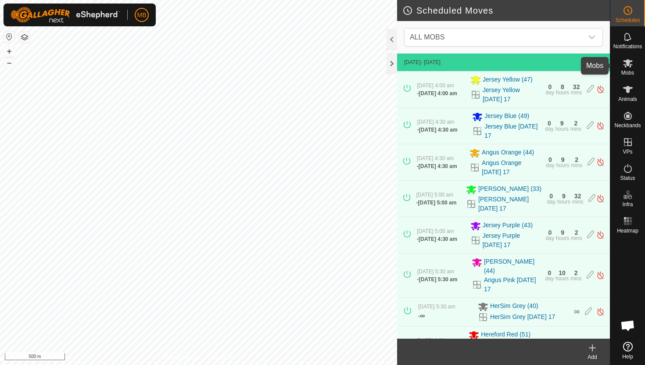
click at [626, 64] on icon at bounding box center [628, 63] width 10 height 8
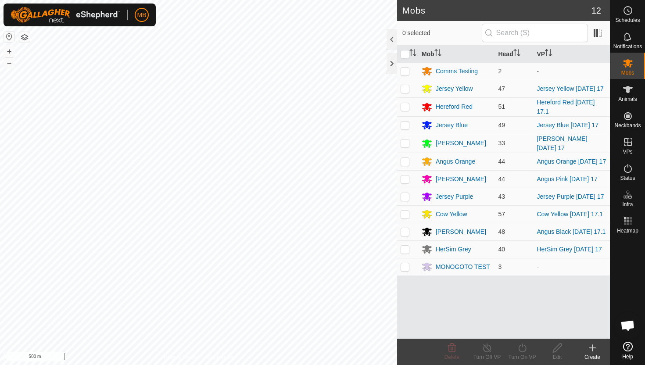
click at [406, 218] on p-checkbox at bounding box center [404, 214] width 9 height 7
checkbox input "true"
click at [522, 347] on icon at bounding box center [522, 347] width 8 height 9
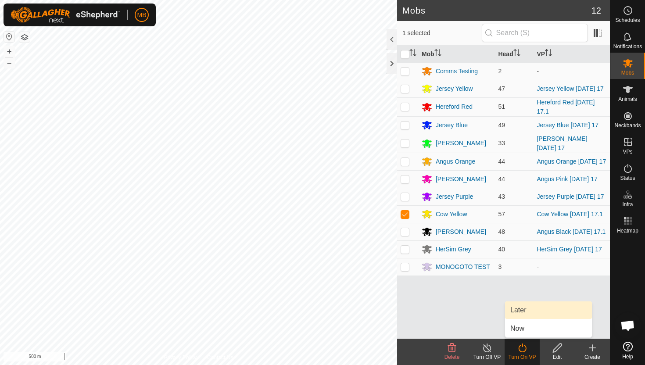
click at [529, 315] on link "Later" at bounding box center [548, 310] width 87 height 18
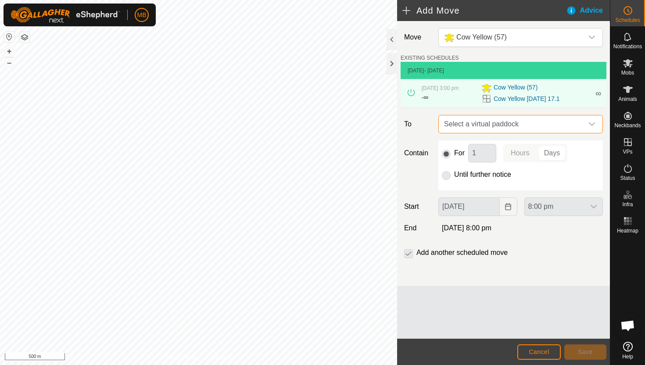
click at [580, 125] on span "Select a virtual paddock" at bounding box center [511, 124] width 143 height 18
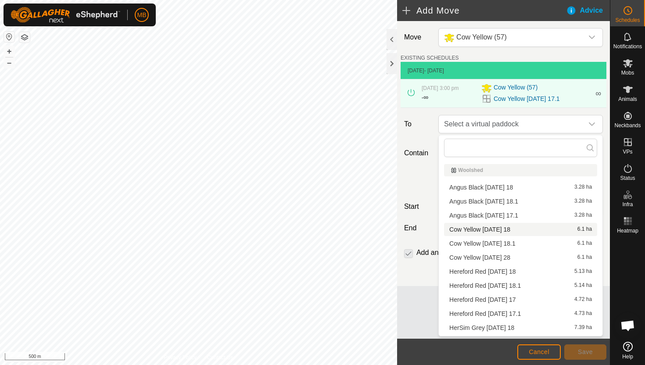
click at [523, 231] on li "Cow Yellow Thursday 18 6.1 ha" at bounding box center [520, 229] width 153 height 13
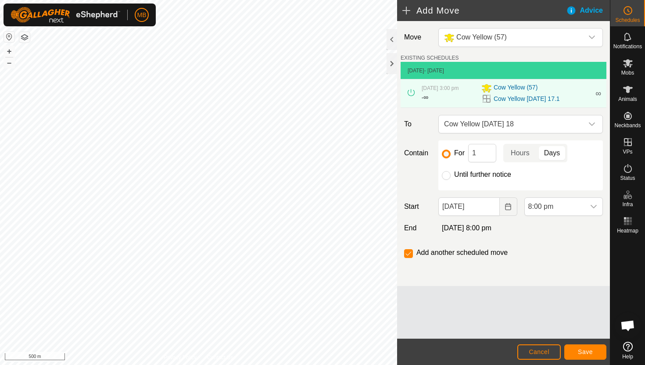
click at [488, 173] on label "Until further notice" at bounding box center [482, 174] width 57 height 7
click at [450, 173] on input "Until further notice" at bounding box center [446, 175] width 9 height 9
radio input "true"
checkbox input "false"
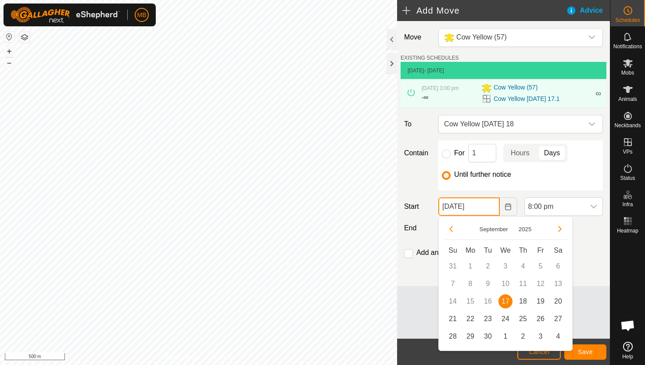
click at [491, 209] on input "[DATE]" at bounding box center [468, 206] width 61 height 18
click at [522, 298] on span "18" at bounding box center [523, 301] width 14 height 14
type input "[DATE]"
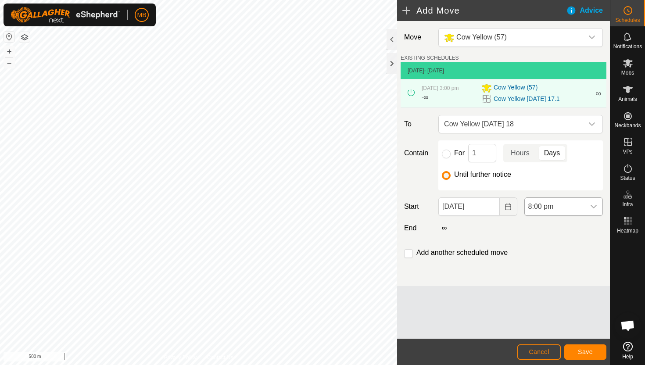
click at [582, 205] on span "8:00 pm" at bounding box center [555, 207] width 60 height 18
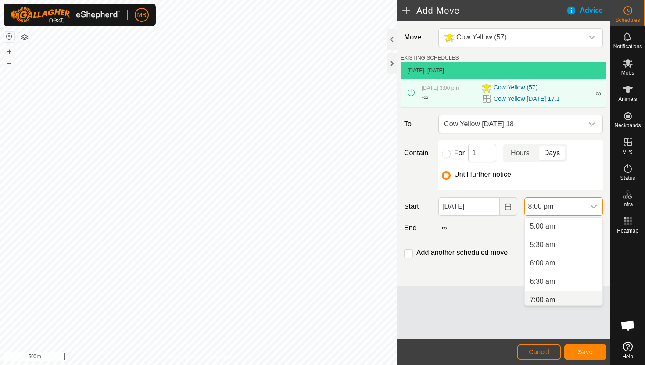
scroll to position [180, 0]
click at [561, 246] on li "5:30 am" at bounding box center [564, 249] width 78 height 18
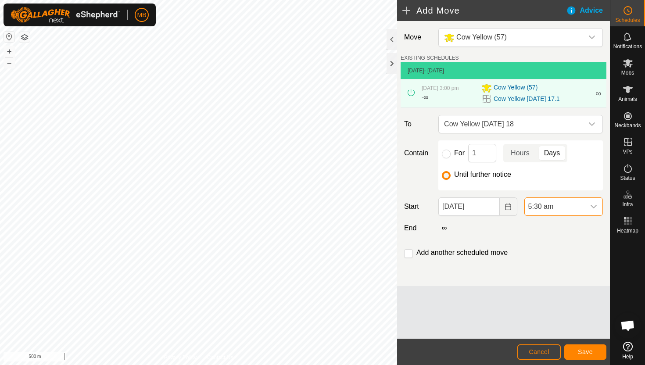
scroll to position [667, 0]
click at [407, 253] on input "checkbox" at bounding box center [408, 253] width 9 height 9
checkbox input "true"
click at [583, 349] on span "Save" at bounding box center [585, 351] width 15 height 7
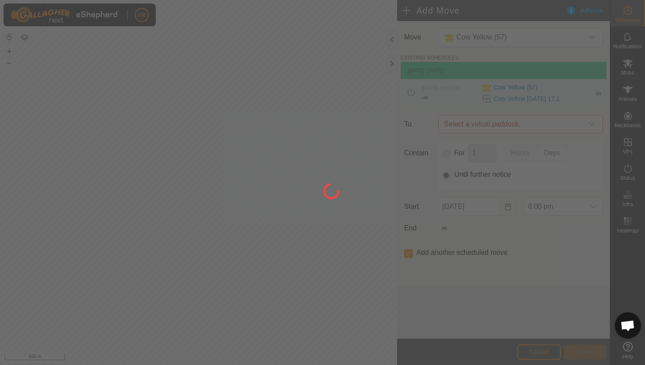
type input "[DATE]"
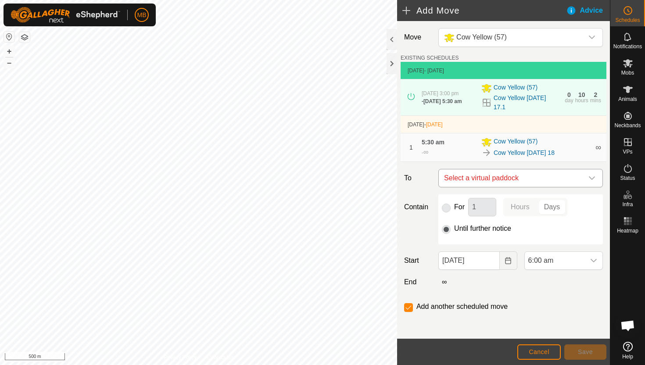
click at [590, 180] on icon "dropdown trigger" at bounding box center [592, 178] width 6 height 4
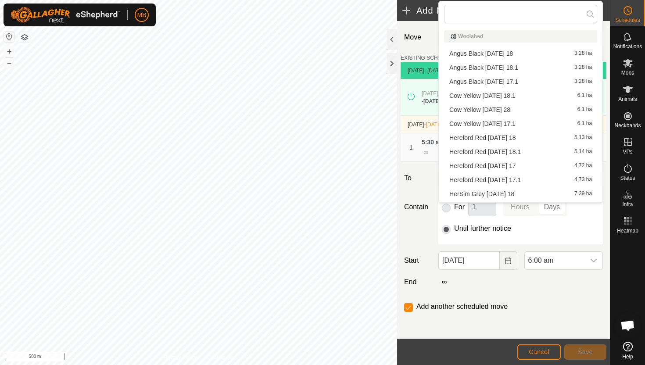
click at [535, 96] on li "Cow Yellow Thursday 18.1 6.1 ha" at bounding box center [520, 95] width 153 height 13
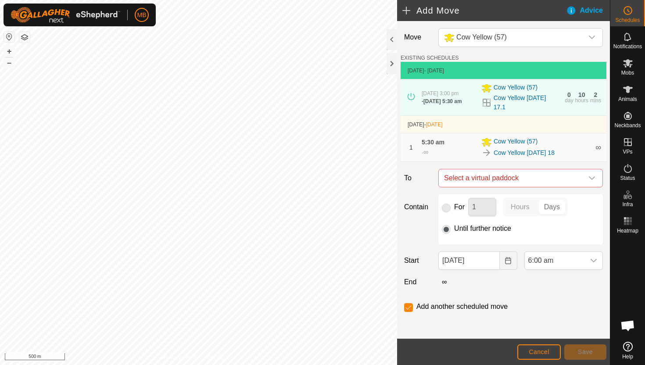
checkbox input "false"
click at [563, 262] on span "6:00 am" at bounding box center [555, 261] width 60 height 18
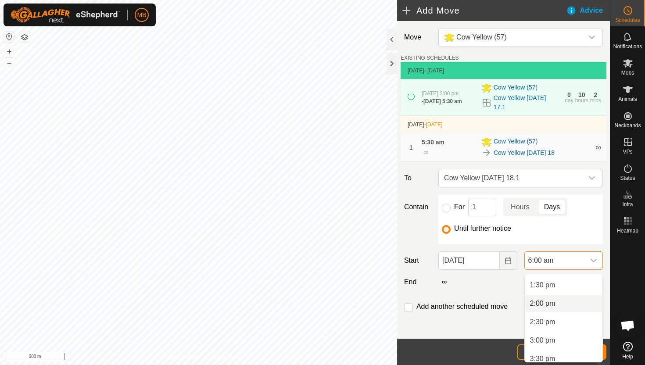
scroll to position [497, 0]
click at [560, 339] on li "3:00 pm" at bounding box center [564, 339] width 78 height 18
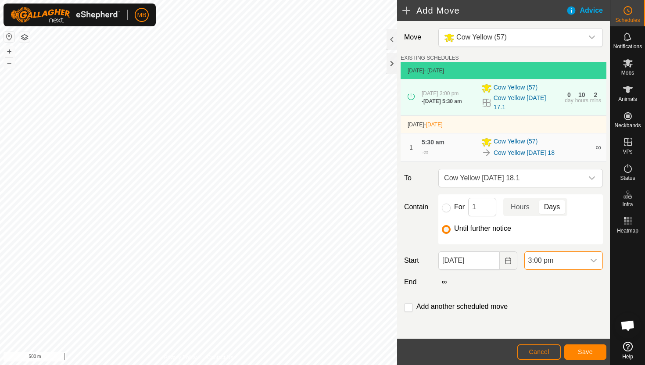
scroll to position [221, 0]
click at [589, 352] on span "Save" at bounding box center [585, 351] width 15 height 7
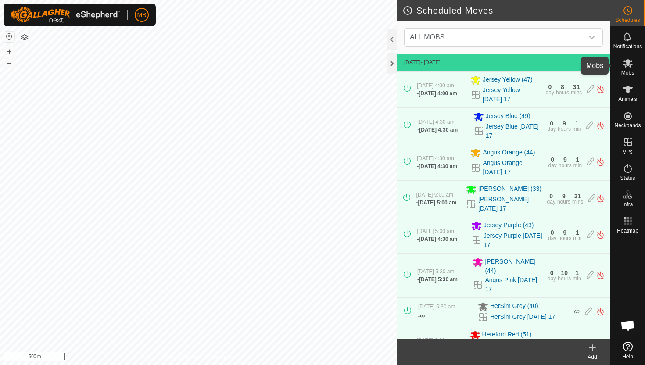
click at [627, 64] on icon at bounding box center [628, 63] width 10 height 8
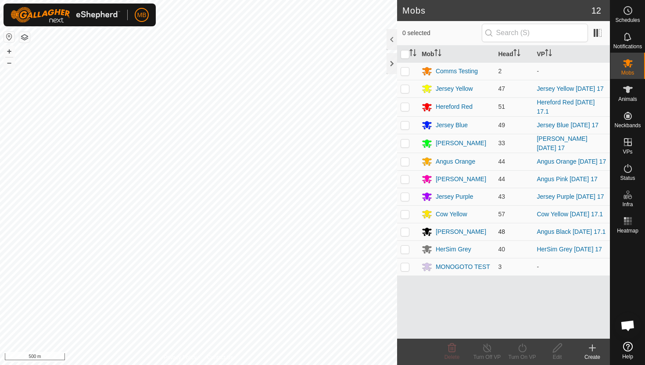
click at [403, 235] on p-checkbox at bounding box center [404, 231] width 9 height 7
checkbox input "true"
click at [522, 349] on icon at bounding box center [522, 348] width 11 height 11
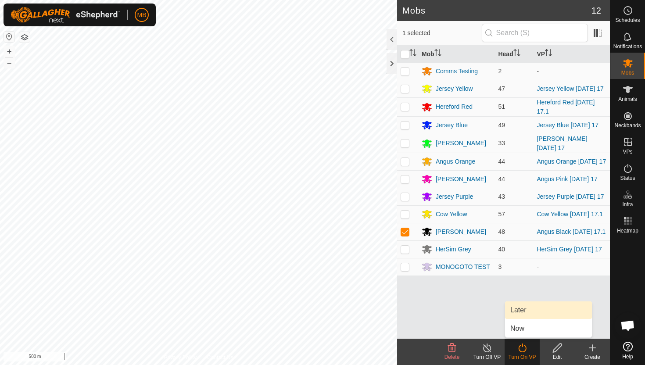
click at [531, 311] on link "Later" at bounding box center [548, 310] width 87 height 18
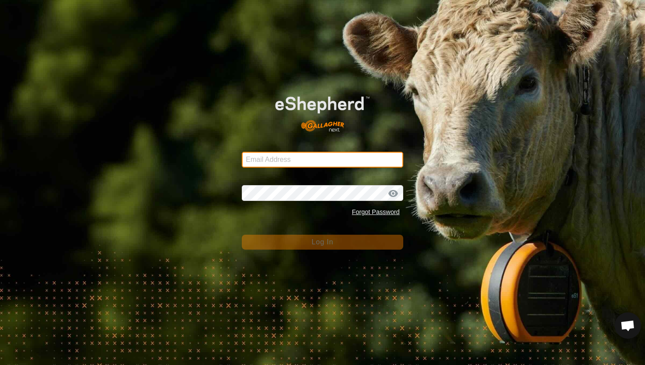
type input "mathew.gemma@barhamfarming.co.nz"
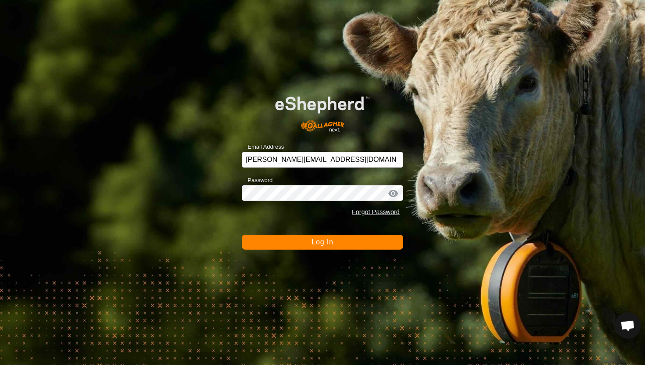
click at [320, 243] on span "Log In" at bounding box center [321, 241] width 21 height 7
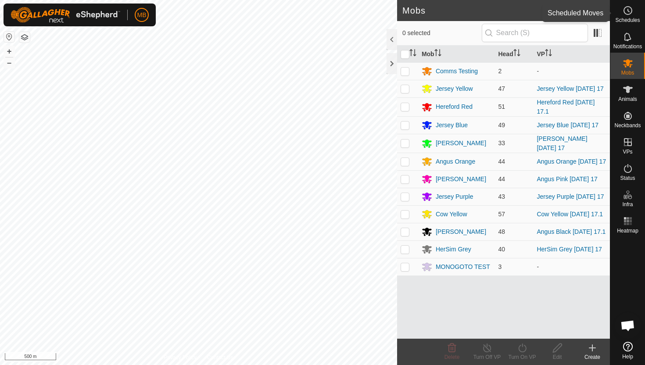
click at [626, 7] on icon at bounding box center [627, 10] width 11 height 11
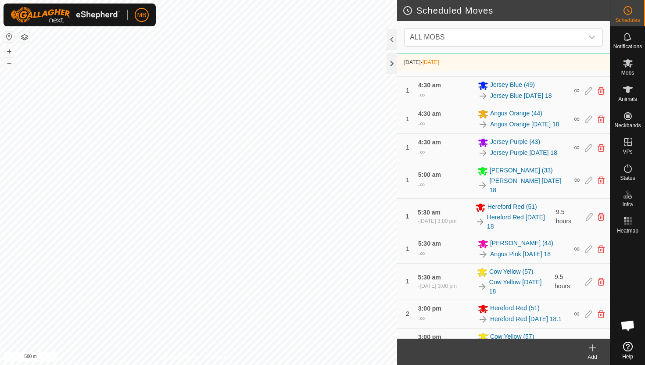
scroll to position [428, 0]
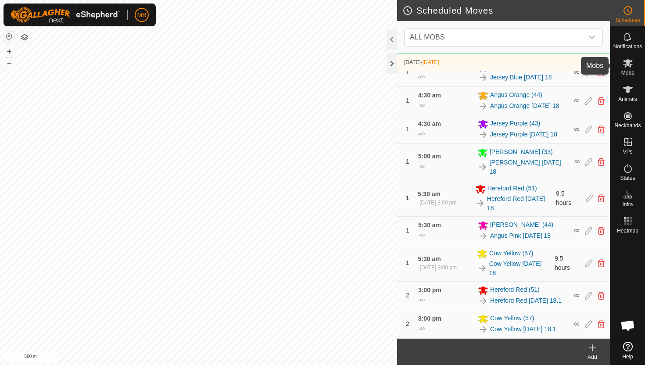
click at [623, 65] on icon at bounding box center [627, 63] width 11 height 11
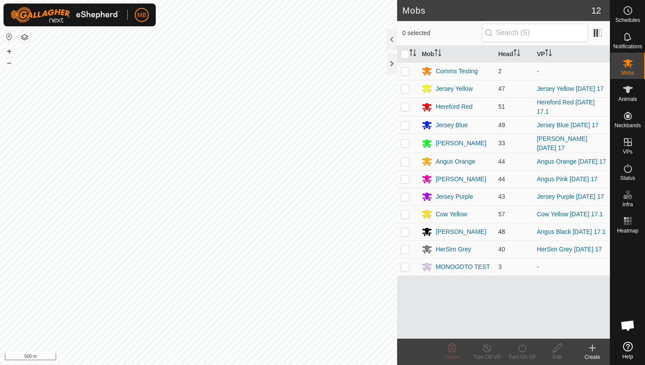
click at [407, 235] on p-checkbox at bounding box center [404, 231] width 9 height 7
checkbox input "true"
click at [523, 346] on icon at bounding box center [522, 348] width 11 height 11
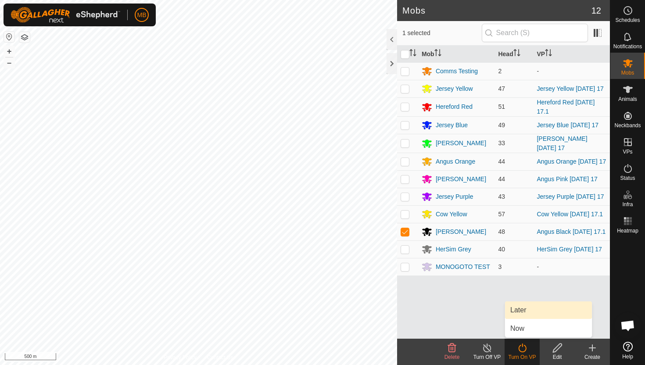
click at [523, 312] on link "Later" at bounding box center [548, 310] width 87 height 18
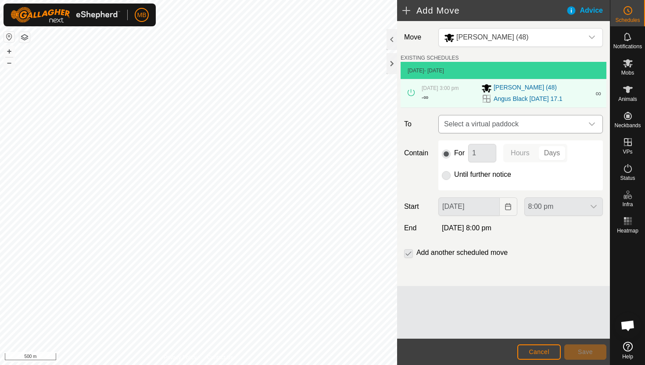
click at [593, 124] on icon "dropdown trigger" at bounding box center [592, 124] width 6 height 4
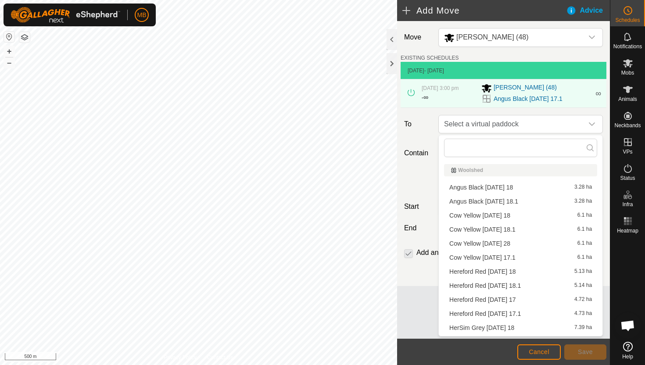
click at [524, 188] on li "Angus Black Thursday 18 3.28 ha" at bounding box center [520, 187] width 153 height 13
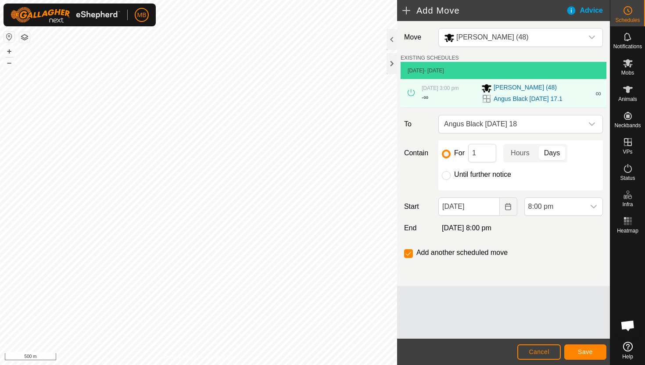
click at [493, 172] on label "Until further notice" at bounding box center [482, 174] width 57 height 7
click at [450, 172] on input "Until further notice" at bounding box center [446, 175] width 9 height 9
radio input "true"
checkbox input "false"
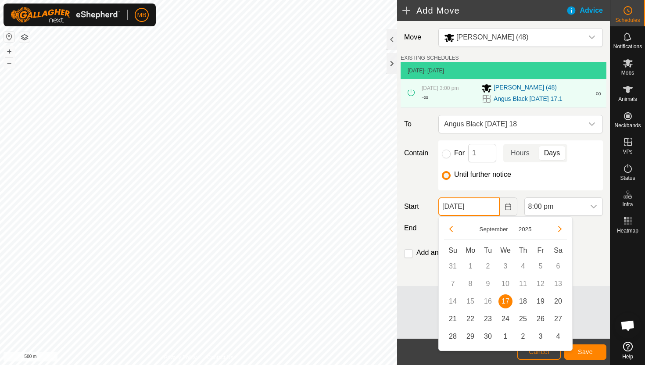
click at [495, 209] on input "[DATE]" at bounding box center [468, 206] width 61 height 18
click at [522, 298] on span "18" at bounding box center [523, 301] width 14 height 14
type input "[DATE]"
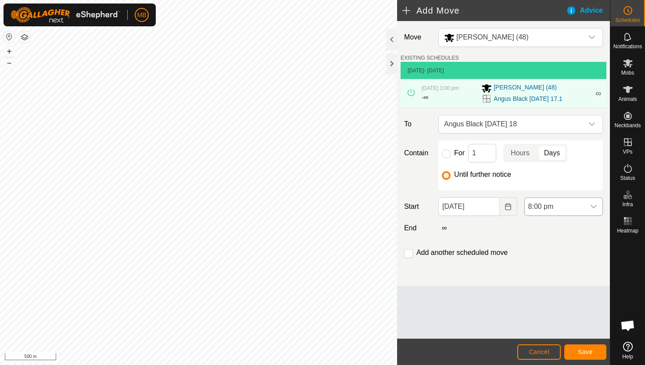
click at [568, 207] on span "8:00 pm" at bounding box center [555, 207] width 60 height 18
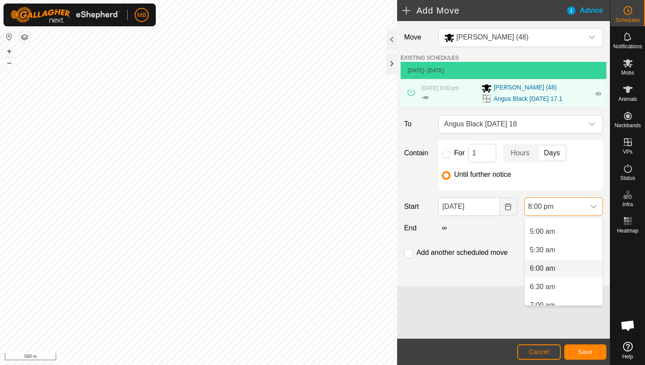
scroll to position [177, 0]
click at [565, 238] on li "5:00 am" at bounding box center [564, 234] width 78 height 18
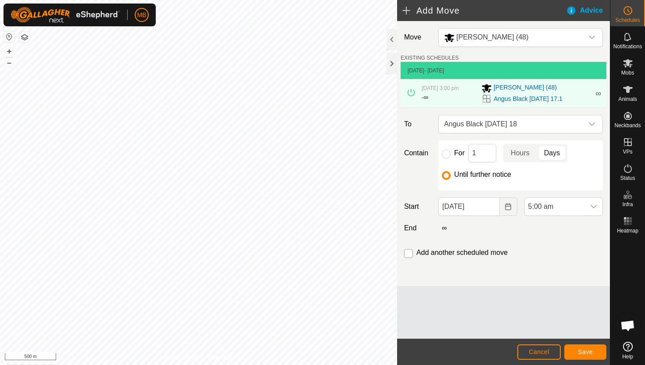
click at [408, 253] on input "checkbox" at bounding box center [408, 253] width 9 height 9
checkbox input "true"
click at [577, 351] on button "Save" at bounding box center [585, 351] width 42 height 15
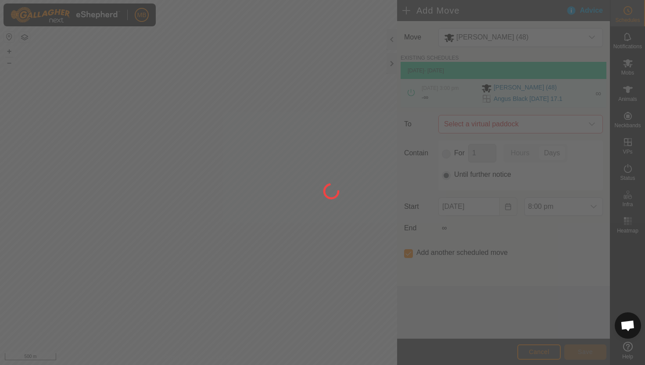
type input "[DATE]"
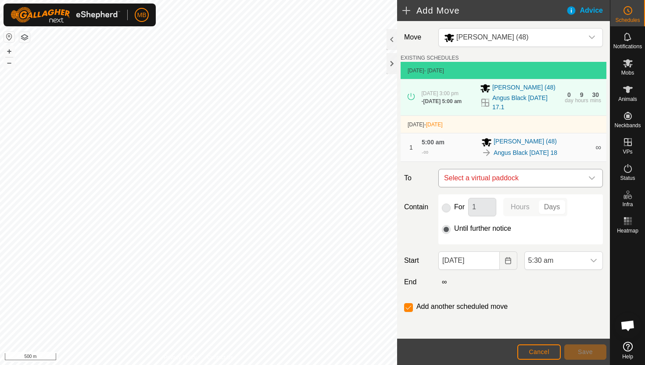
click at [586, 180] on div "dropdown trigger" at bounding box center [592, 178] width 18 height 18
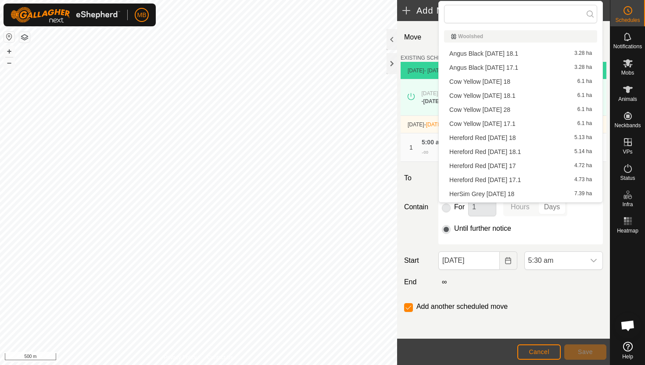
click at [531, 54] on li "Angus Black Thursday 18.1 3.28 ha" at bounding box center [520, 53] width 153 height 13
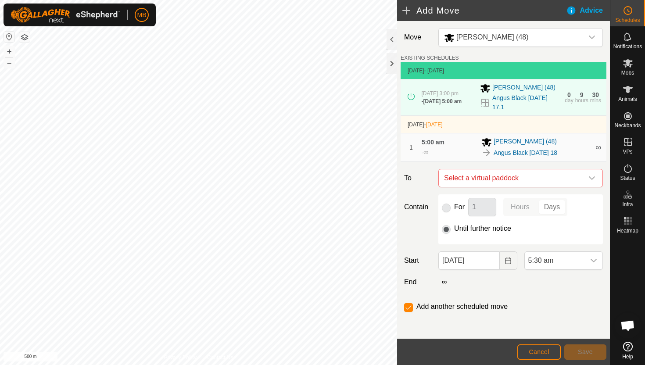
checkbox input "false"
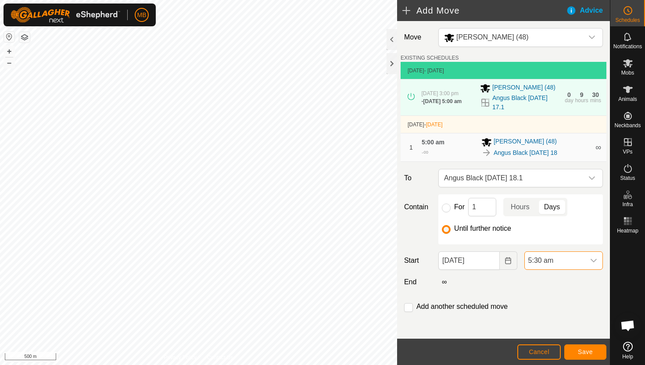
click at [556, 261] on span "5:30 am" at bounding box center [555, 261] width 60 height 18
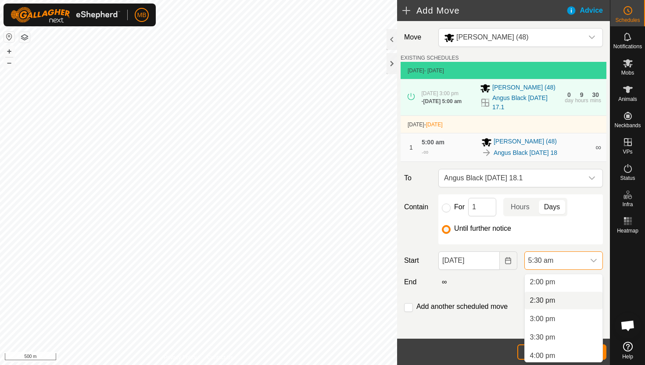
scroll to position [515, 0]
click at [560, 319] on li "3:00 pm" at bounding box center [564, 320] width 78 height 18
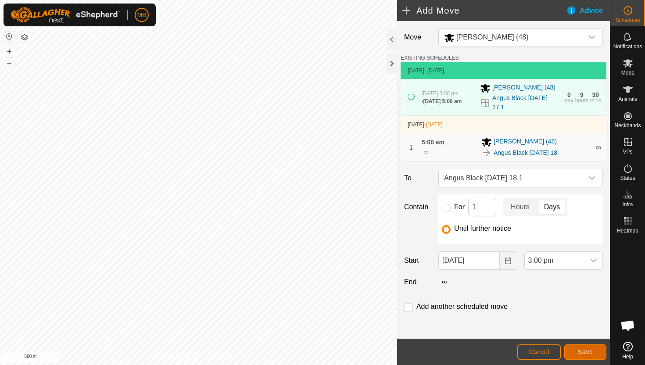
click at [590, 351] on span "Save" at bounding box center [585, 351] width 15 height 7
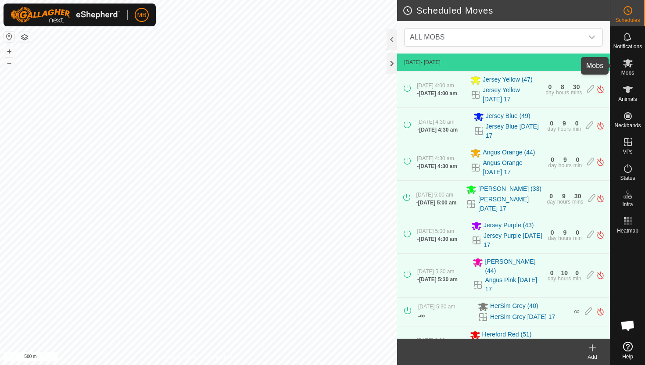
click at [628, 63] on icon at bounding box center [628, 63] width 10 height 8
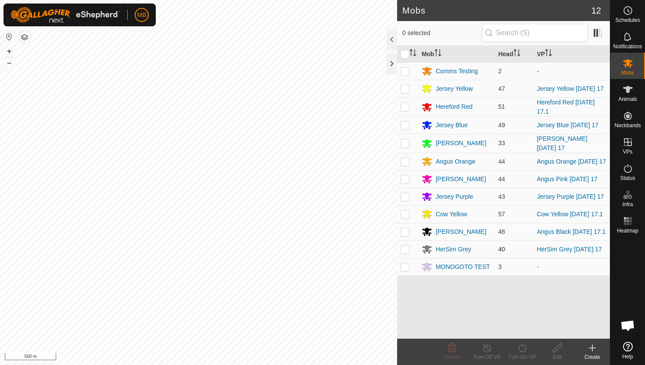
click at [406, 253] on p-checkbox at bounding box center [404, 249] width 9 height 7
checkbox input "true"
click at [520, 346] on icon at bounding box center [522, 348] width 11 height 11
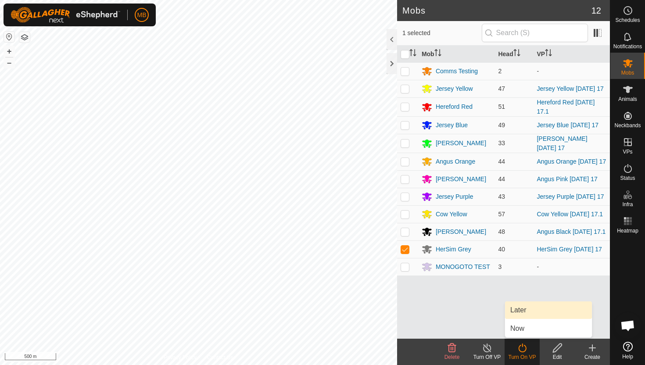
click at [526, 310] on link "Later" at bounding box center [548, 310] width 87 height 18
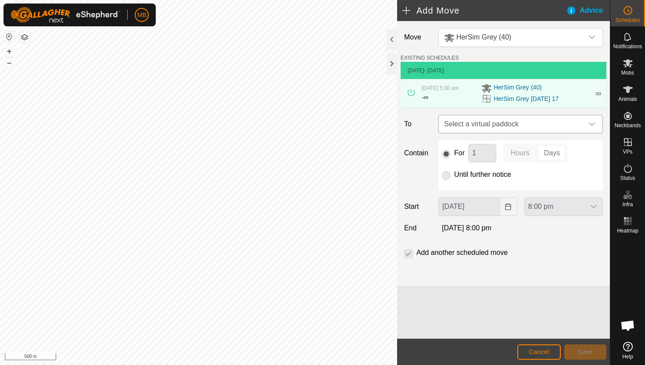
click at [589, 121] on icon "dropdown trigger" at bounding box center [591, 124] width 7 height 7
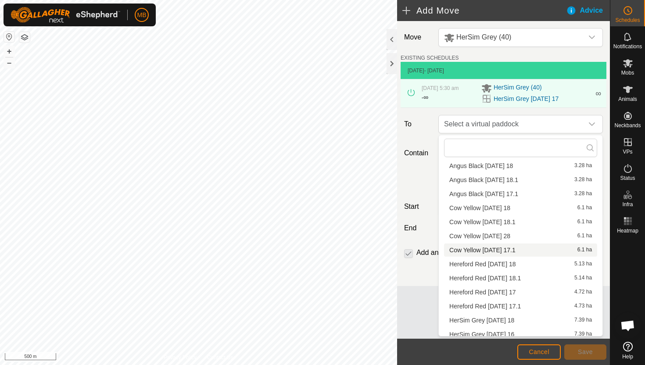
scroll to position [54, 0]
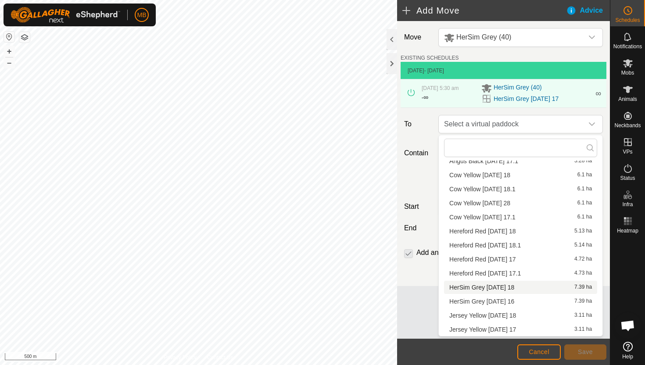
click at [509, 288] on li "HerSim Grey Thursday 18 7.39 ha" at bounding box center [520, 287] width 153 height 13
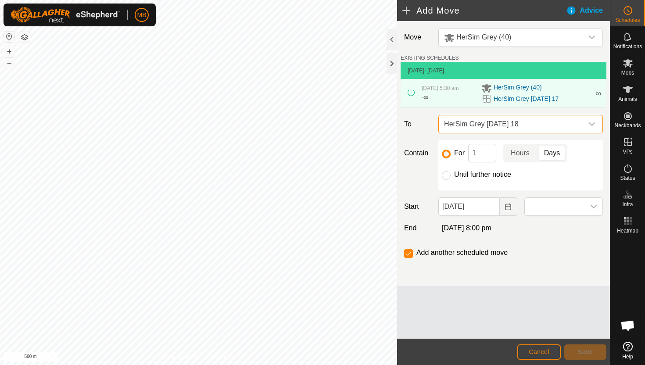
click at [470, 173] on label "Until further notice" at bounding box center [482, 174] width 57 height 7
click at [450, 173] on input "Until further notice" at bounding box center [446, 175] width 9 height 9
radio input "true"
checkbox input "false"
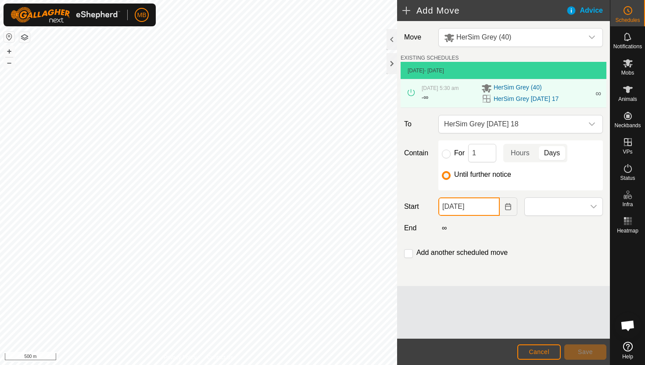
click at [492, 208] on input "[DATE]" at bounding box center [468, 206] width 61 height 18
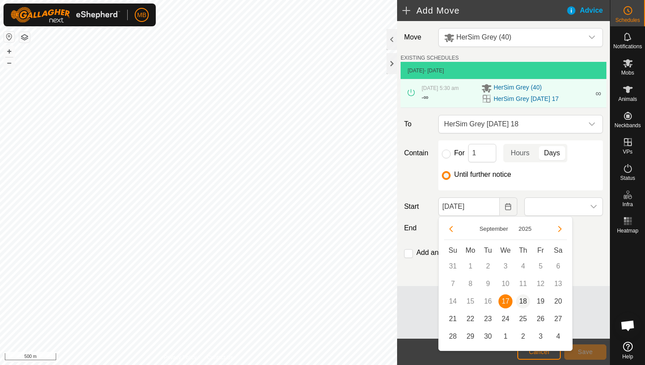
click at [524, 301] on span "18" at bounding box center [523, 301] width 14 height 14
type input "[DATE]"
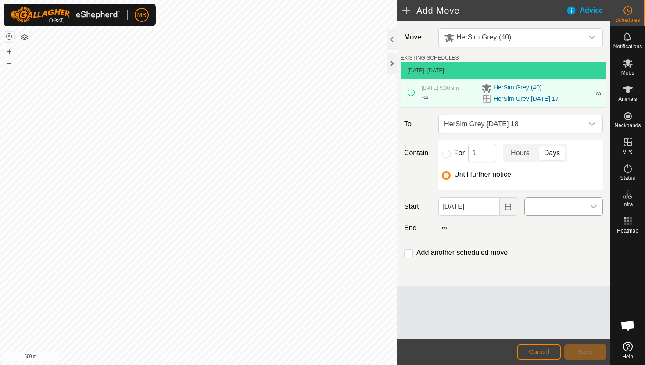
click at [579, 207] on span at bounding box center [555, 207] width 60 height 18
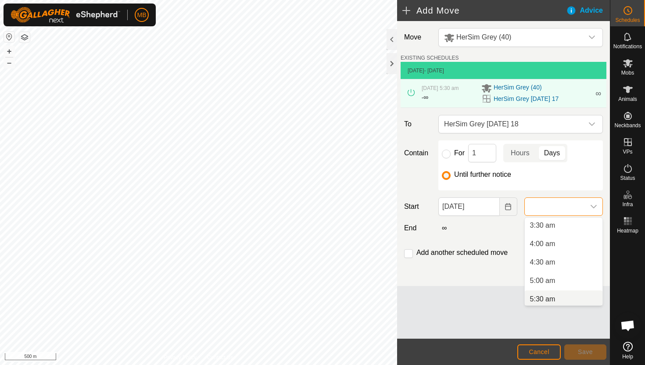
scroll to position [132, 0]
click at [563, 298] on li "5:30 am" at bounding box center [564, 297] width 78 height 18
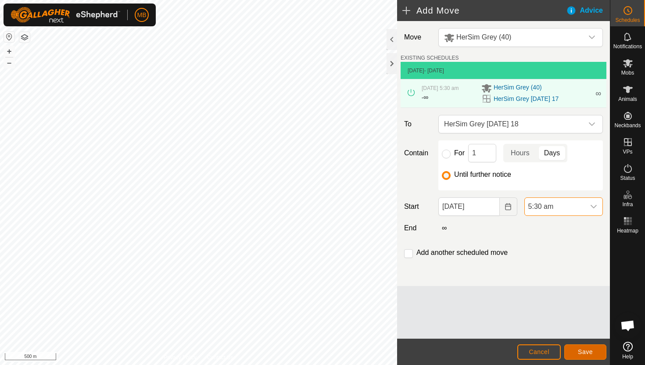
click at [595, 351] on button "Save" at bounding box center [585, 351] width 42 height 15
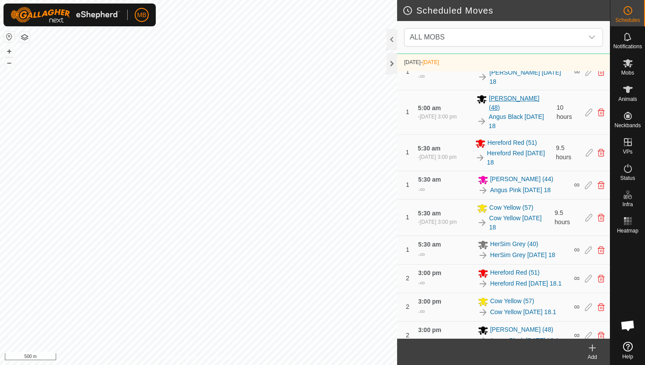
scroll to position [535, 0]
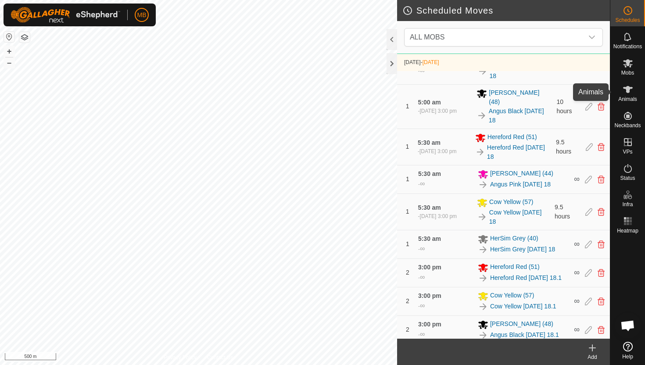
click at [626, 93] on icon at bounding box center [627, 89] width 11 height 11
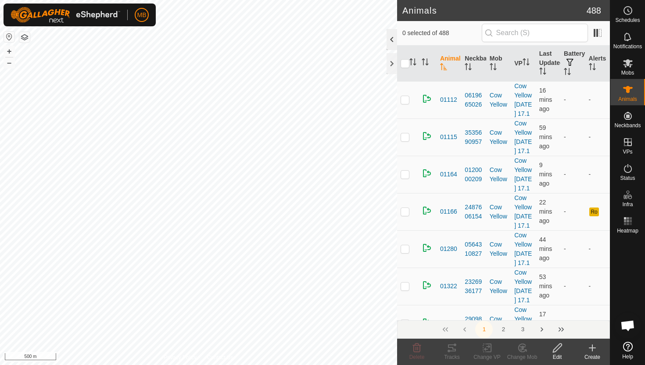
click at [391, 35] on div at bounding box center [391, 39] width 11 height 21
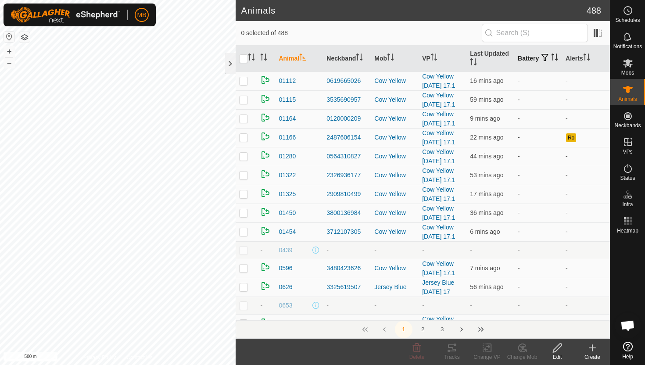
click at [552, 61] on icon "Activate to sort" at bounding box center [552, 57] width 1 height 7
click at [551, 61] on icon "Activate to sort" at bounding box center [554, 57] width 7 height 7
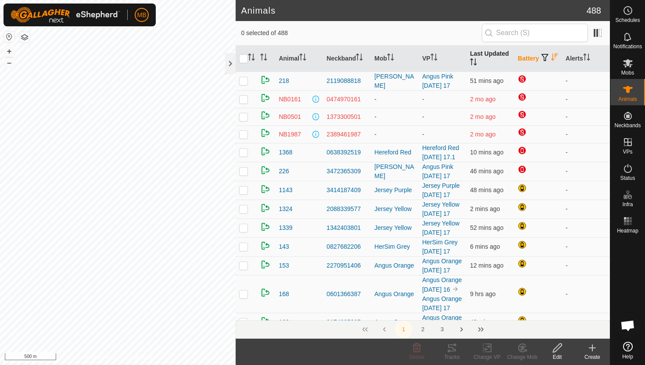
click at [473, 61] on icon "Activate to sort" at bounding box center [473, 61] width 7 height 7
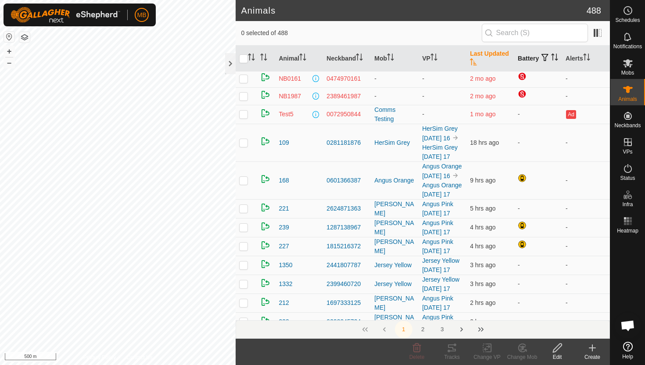
scroll to position [407, 0]
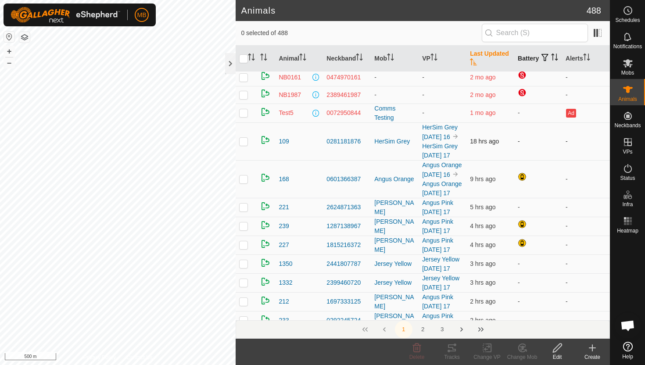
click at [243, 145] on p-checkbox at bounding box center [243, 141] width 9 height 7
checkbox input "false"
click at [626, 64] on icon at bounding box center [628, 63] width 10 height 8
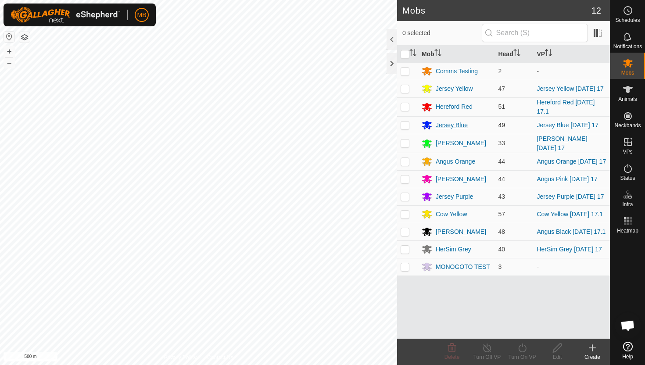
click at [450, 126] on div "Jersey Blue" at bounding box center [452, 125] width 32 height 9
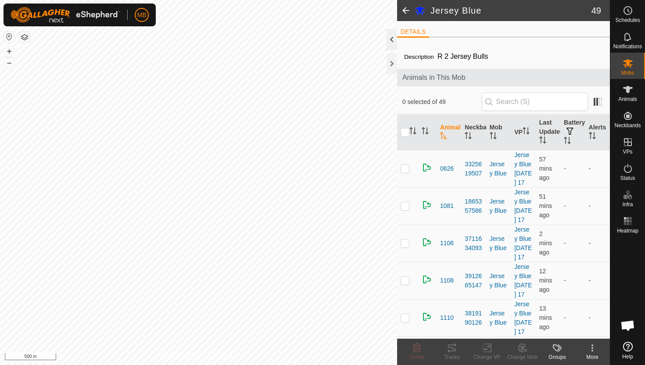
click at [390, 33] on div at bounding box center [391, 39] width 11 height 21
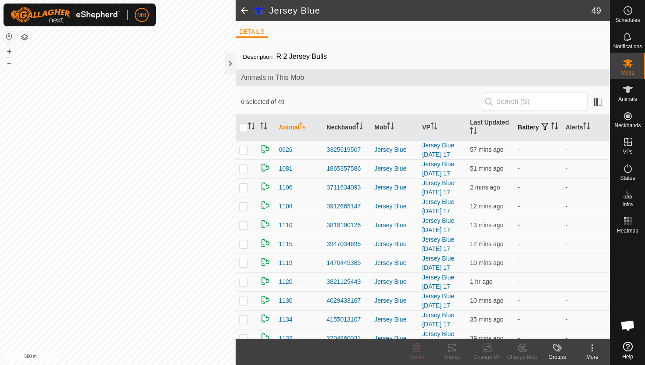
click at [551, 129] on icon "Activate to sort" at bounding box center [554, 125] width 7 height 7
click at [587, 125] on icon "Activate to sort" at bounding box center [586, 125] width 7 height 7
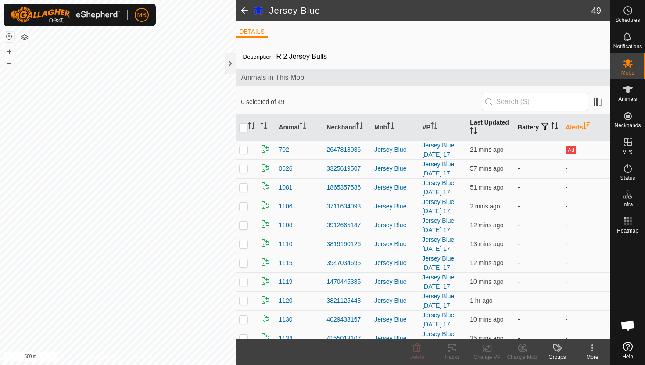
click at [473, 132] on icon "Activate to sort" at bounding box center [473, 130] width 7 height 7
